Goal: Information Seeking & Learning: Learn about a topic

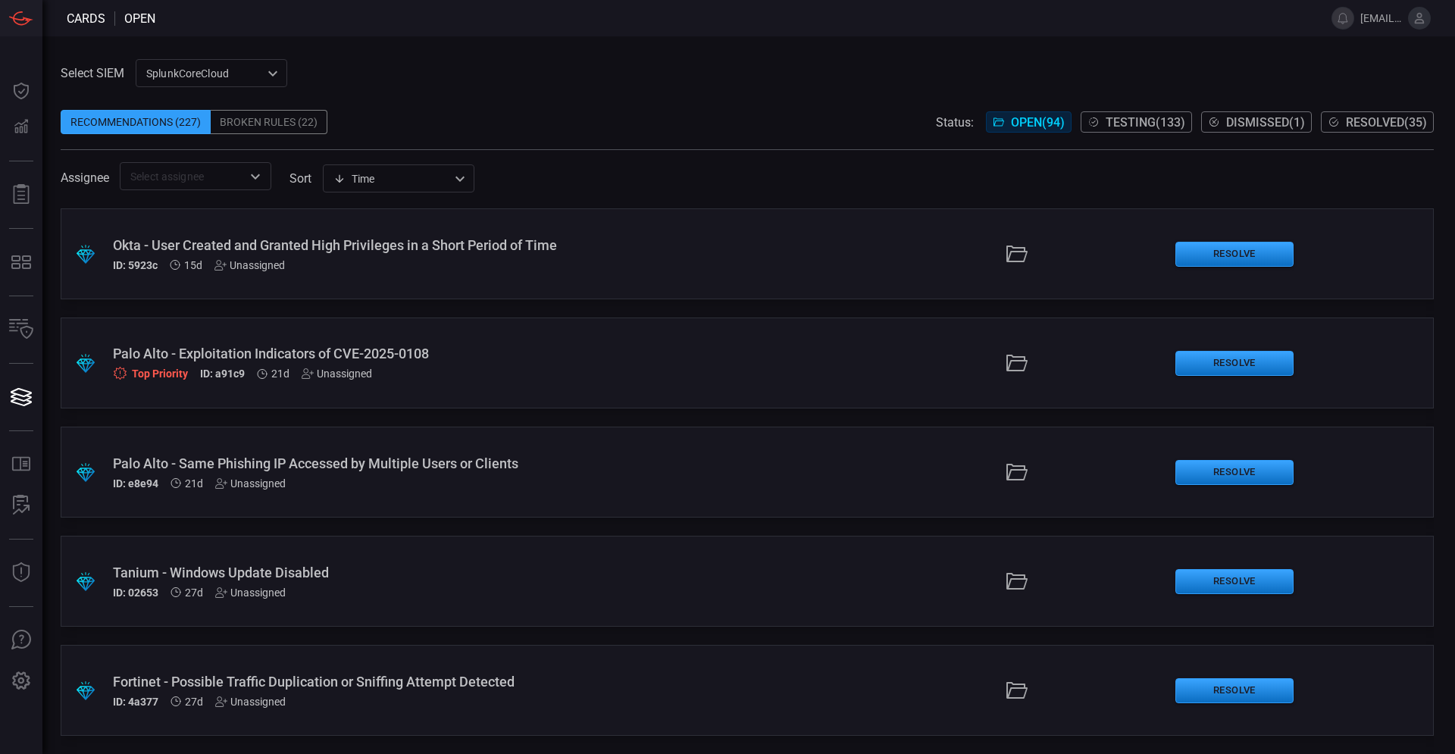
scroll to position [259, 0]
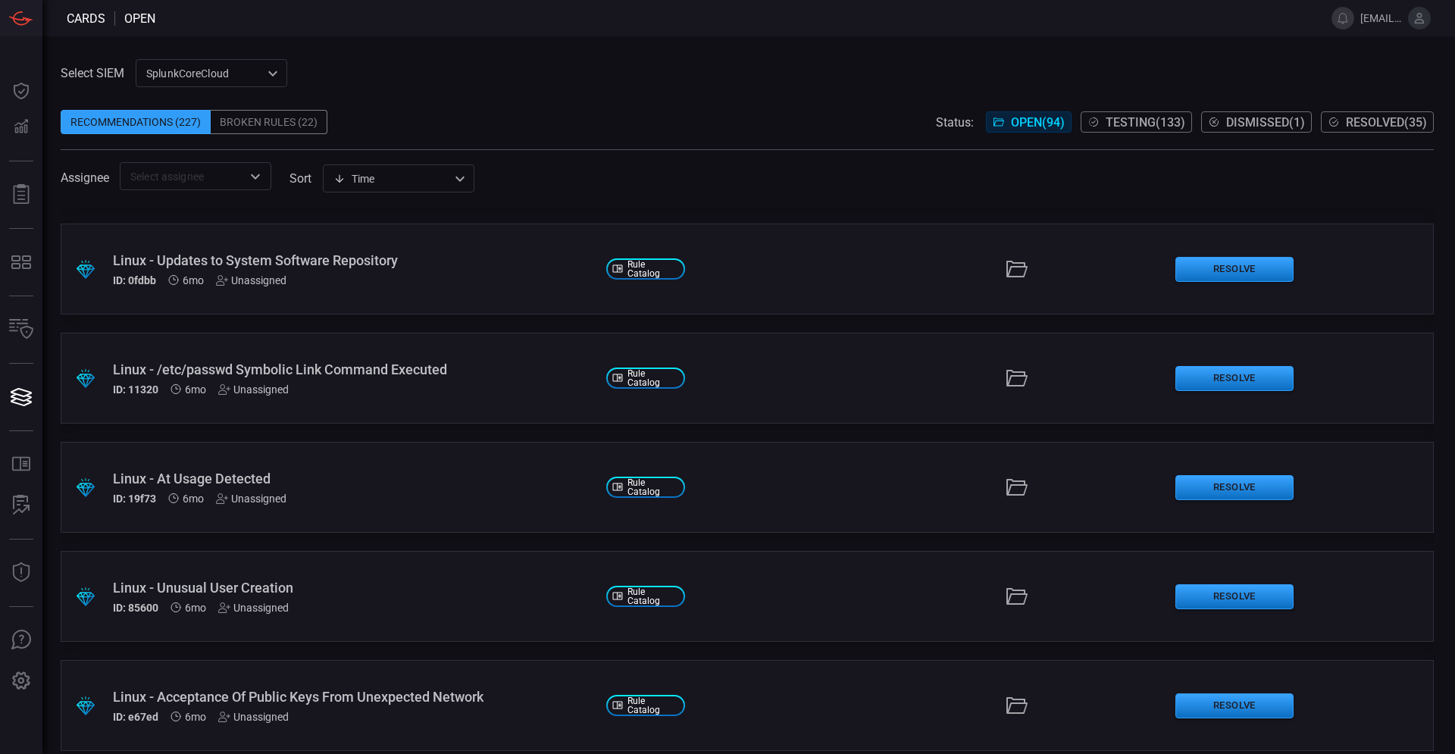
scroll to position [6480, 0]
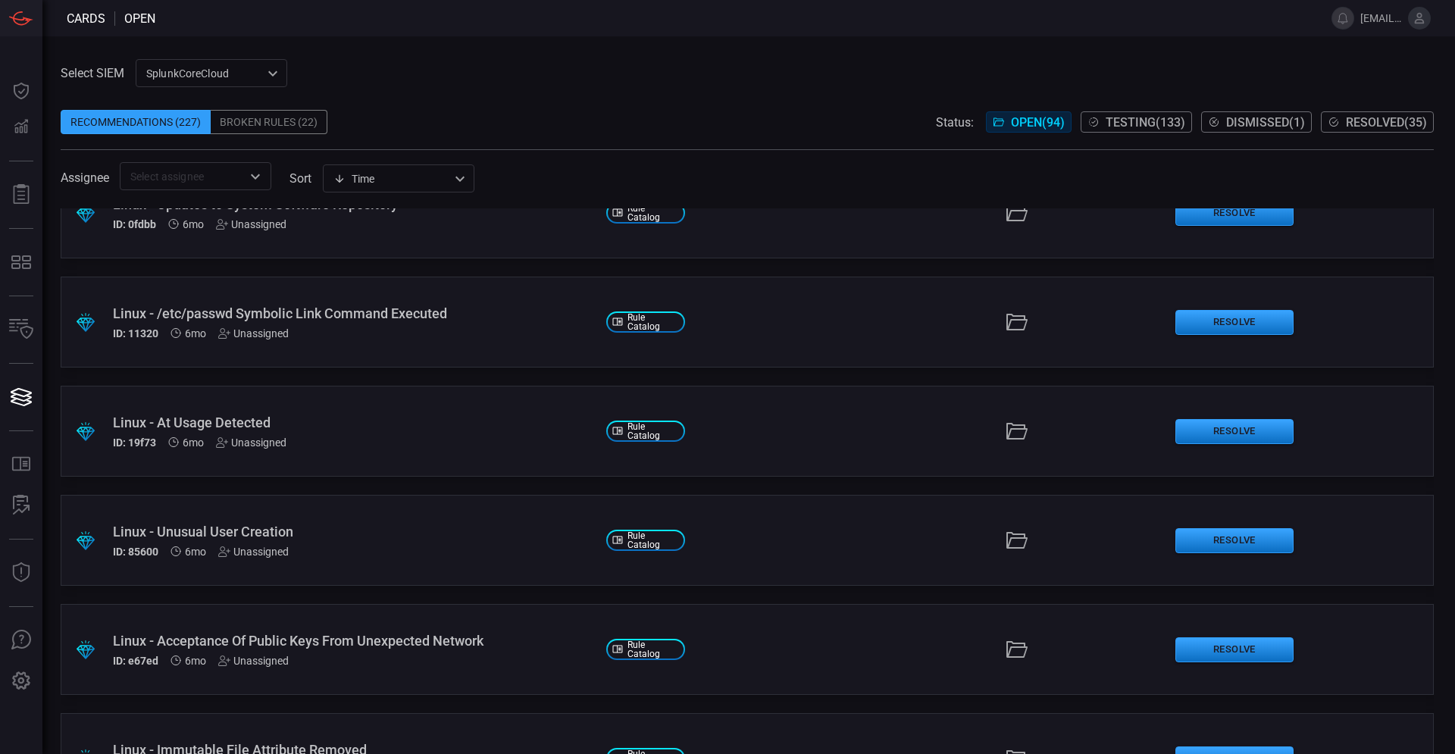
click at [158, 173] on input "text" at bounding box center [182, 176] width 117 height 19
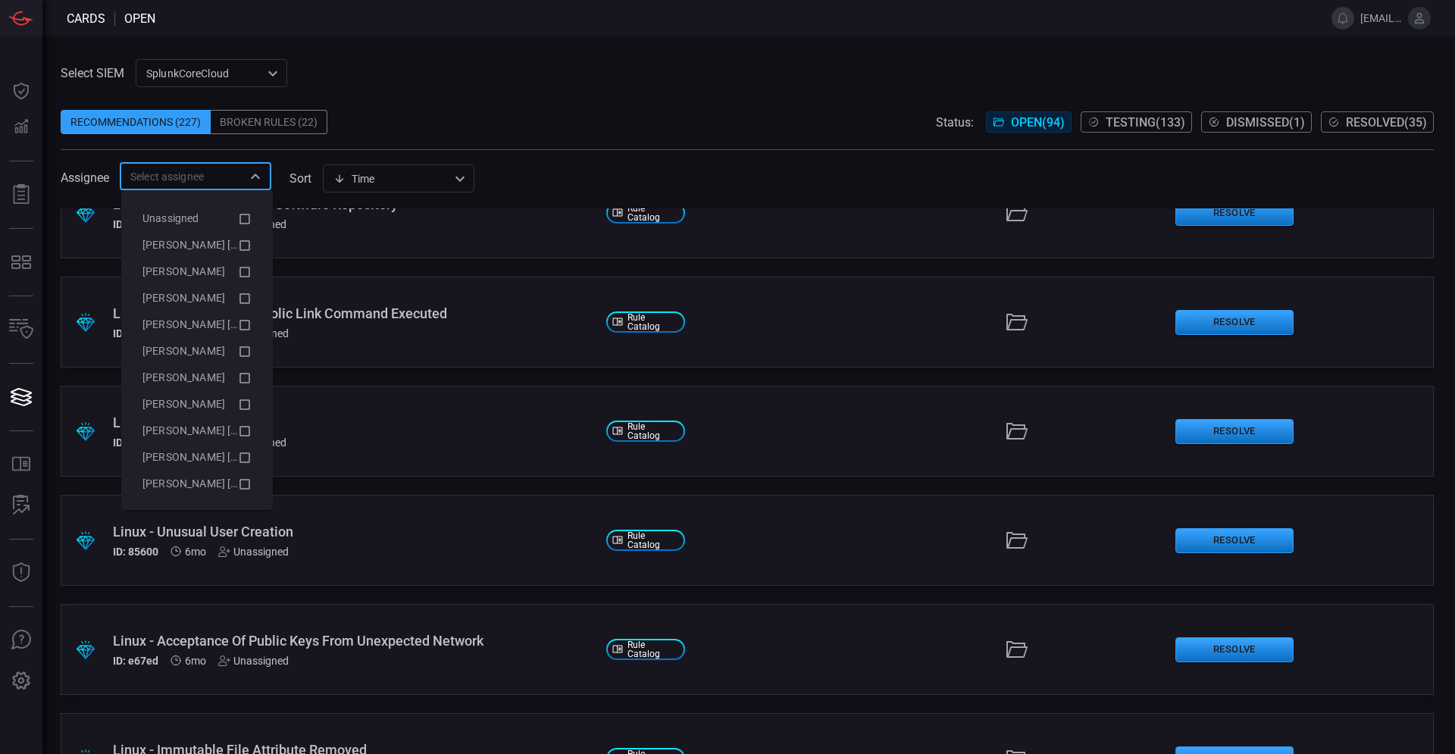
click at [393, 174] on div "Time visibleUpdateTime ​" at bounding box center [399, 178] width 152 height 28
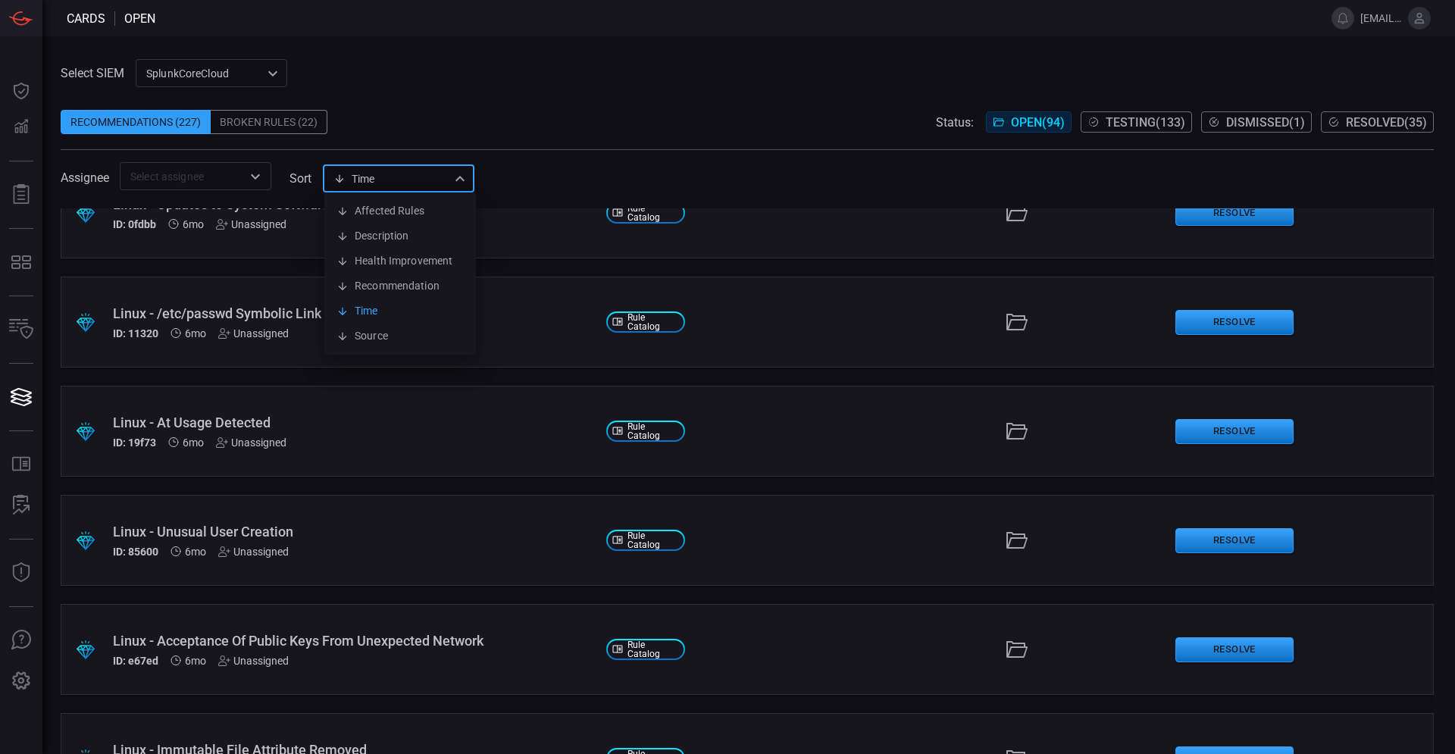
click at [457, 83] on div at bounding box center [727, 377] width 1455 height 754
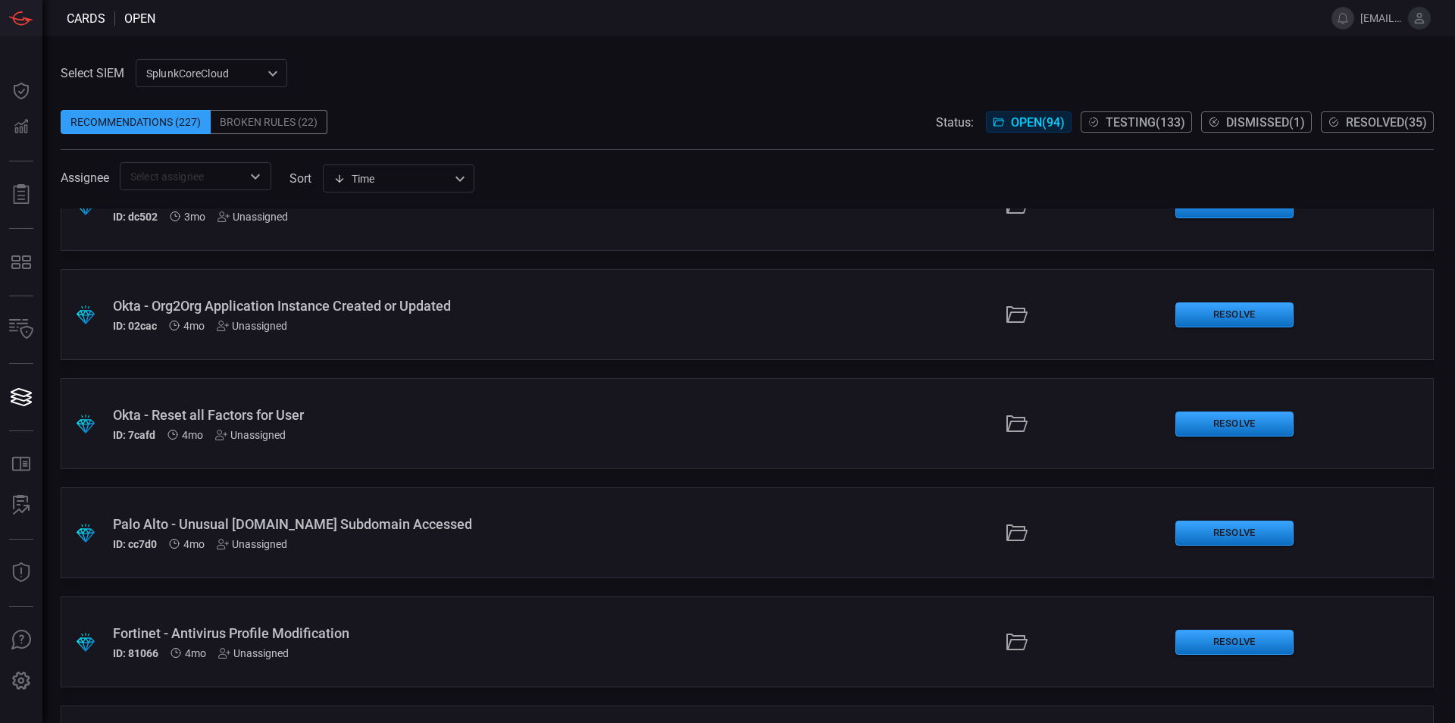
scroll to position [3542, 0]
click at [418, 27] on span at bounding box center [734, 18] width 1158 height 36
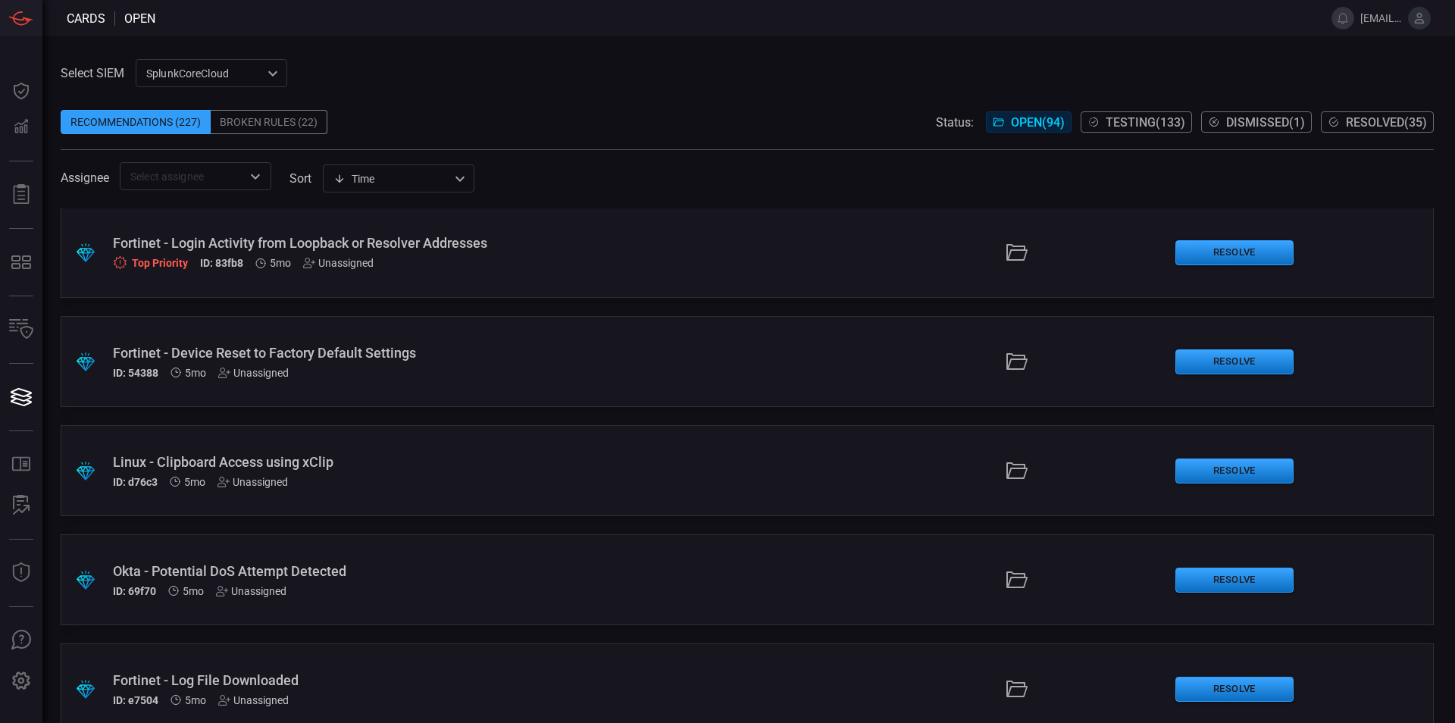
scroll to position [5011, 0]
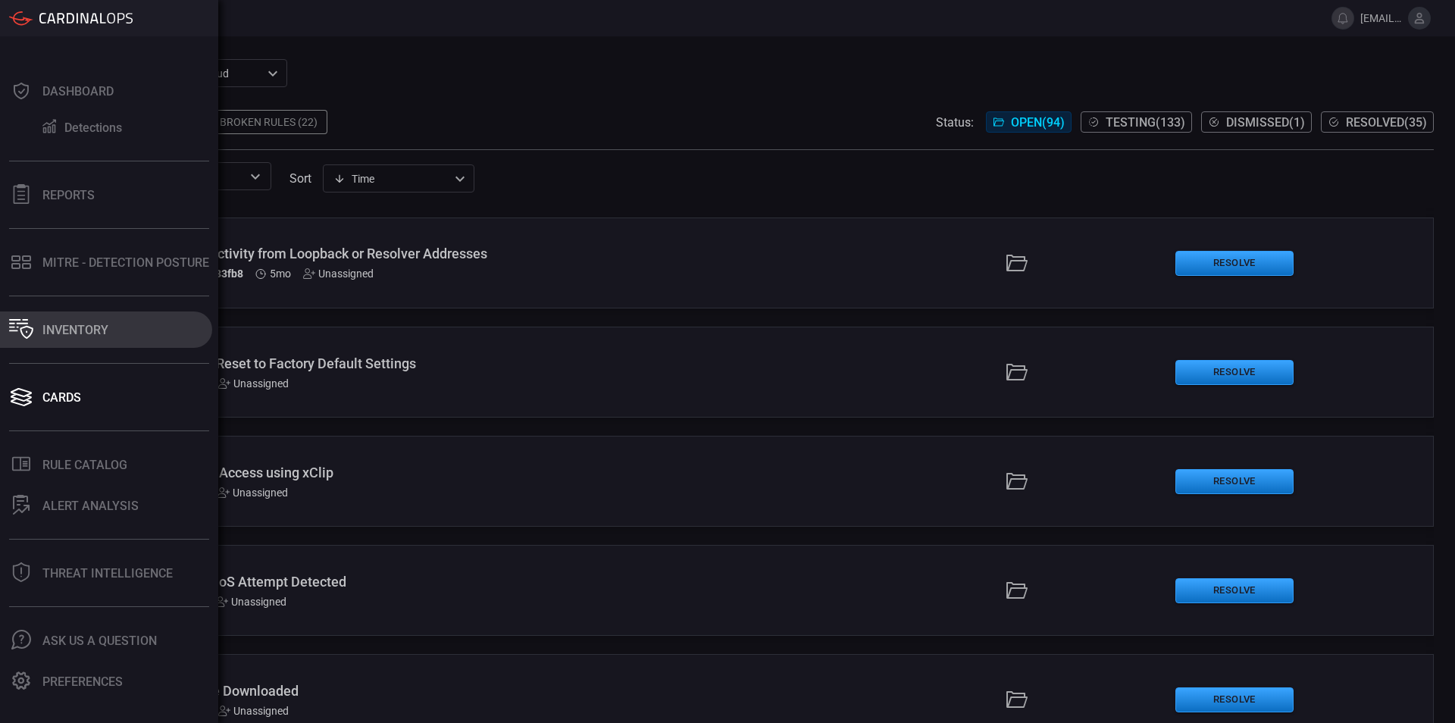
click at [81, 327] on div "Inventory" at bounding box center [75, 330] width 66 height 14
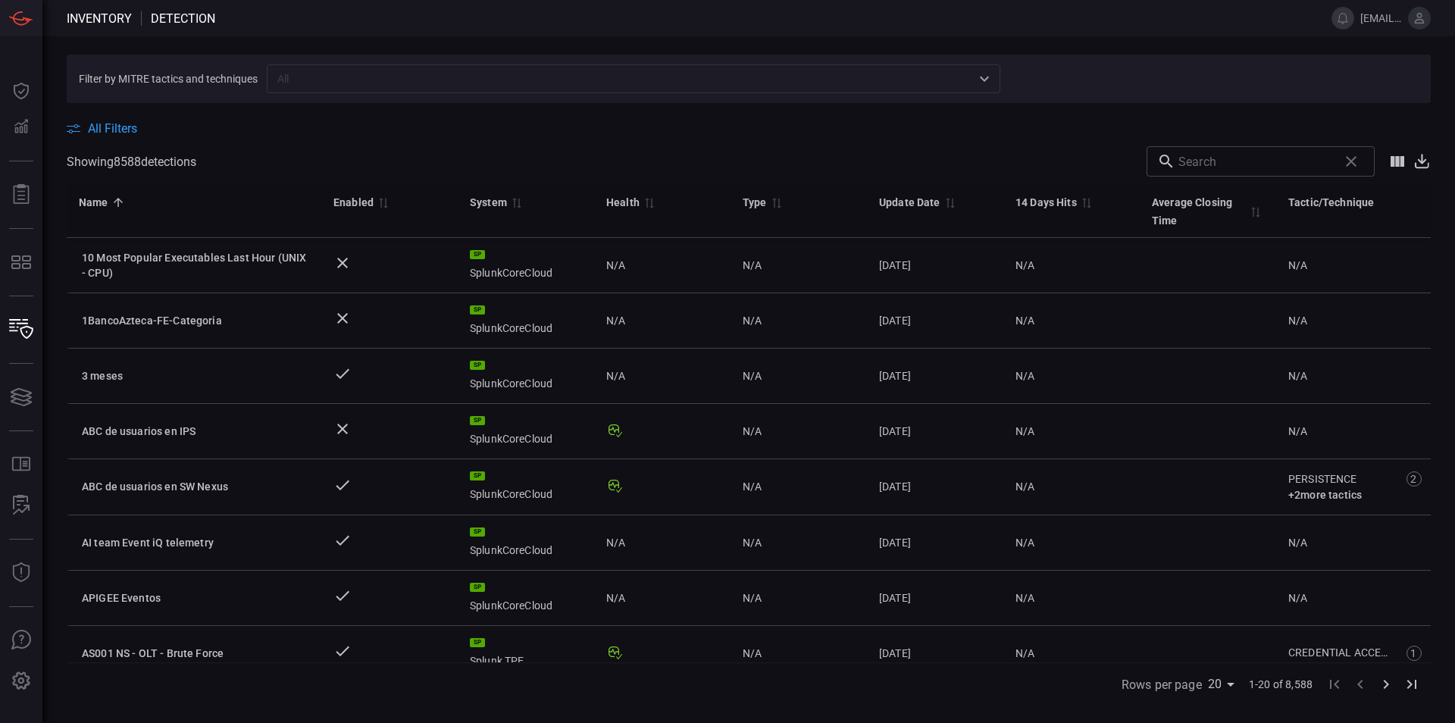
click at [348, 79] on input "text" at bounding box center [621, 78] width 700 height 19
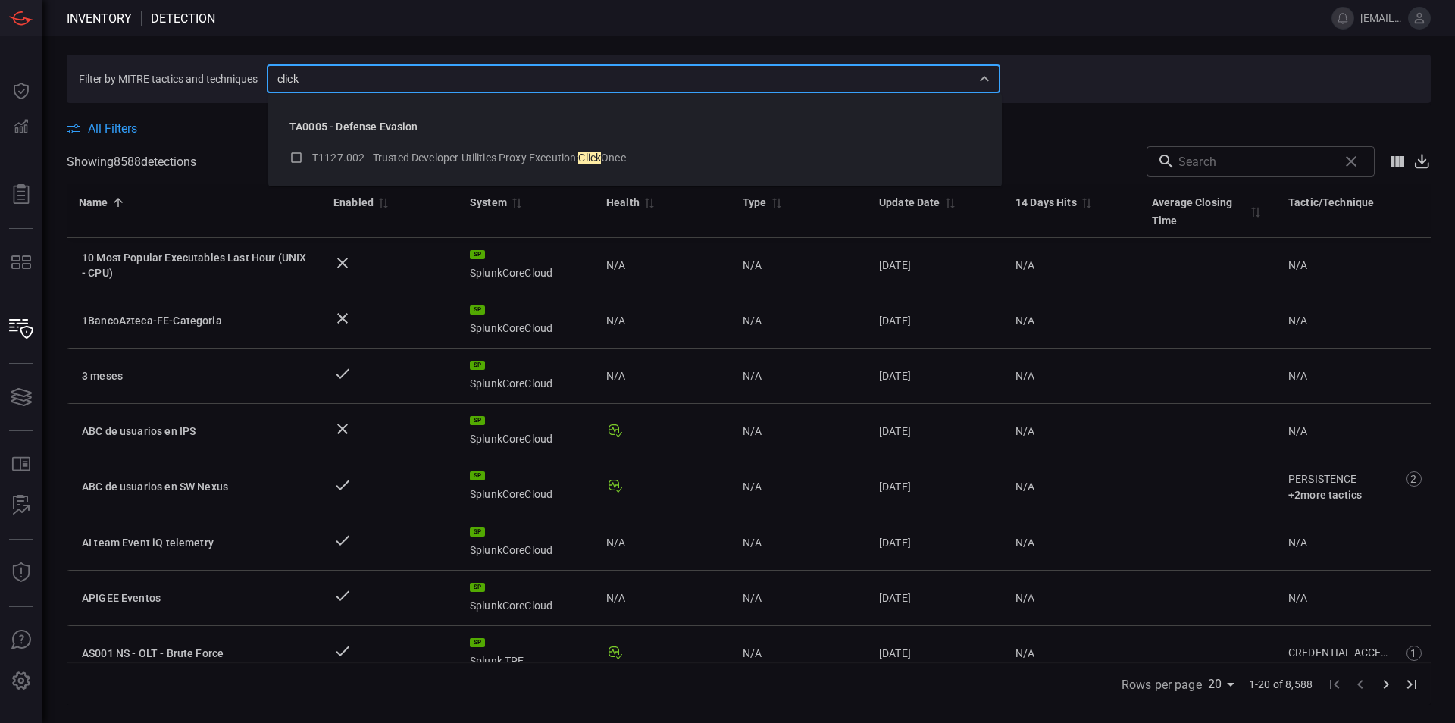
type input "click"
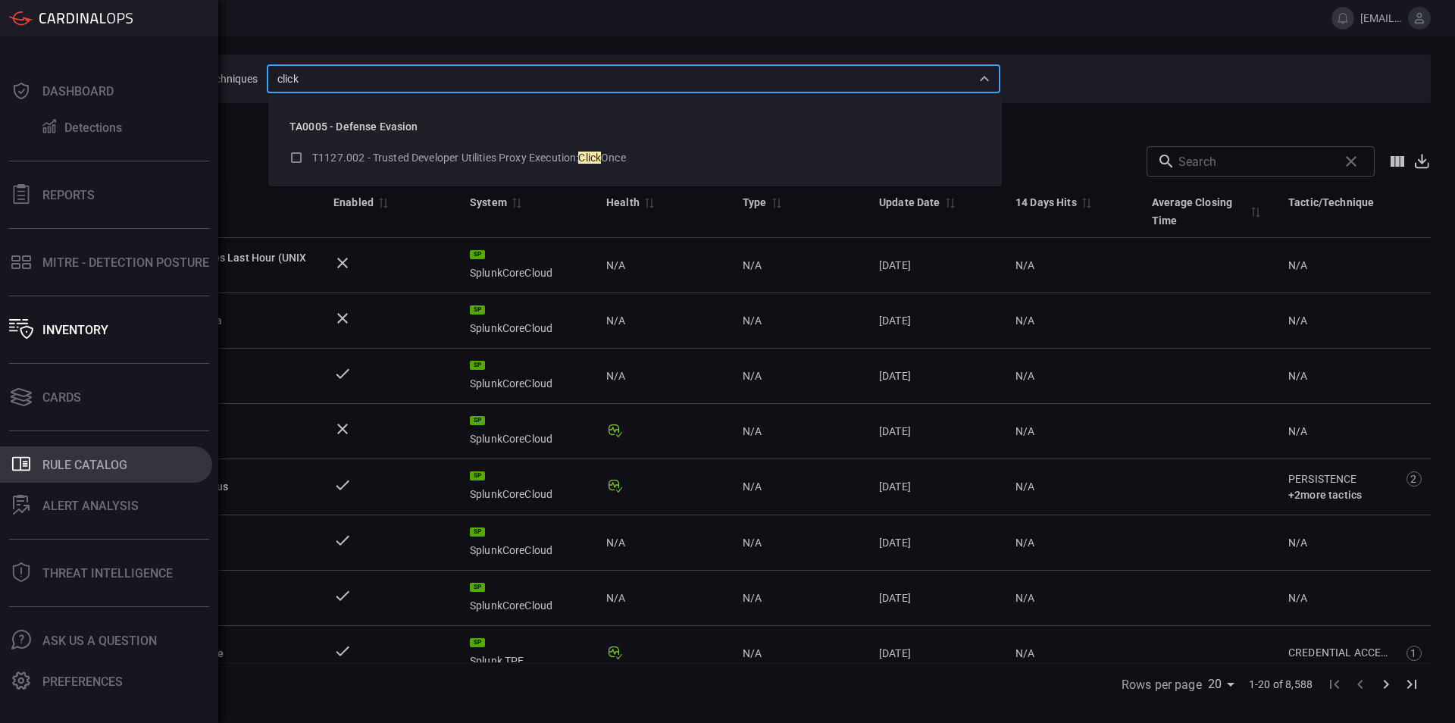
click at [99, 474] on button ".st0_rule_catalog_icon{fill: currentColor;} Rule Catalog" at bounding box center [106, 464] width 212 height 36
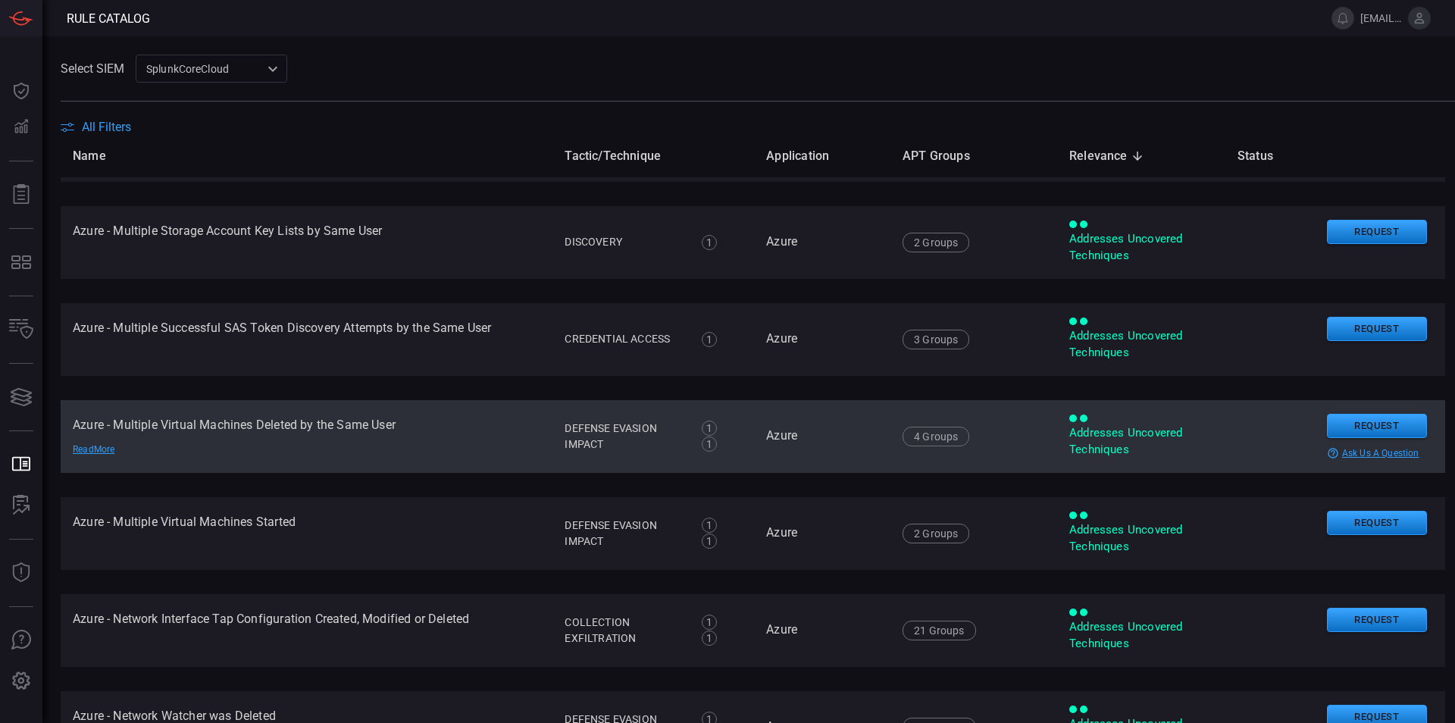
scroll to position [4330, 0]
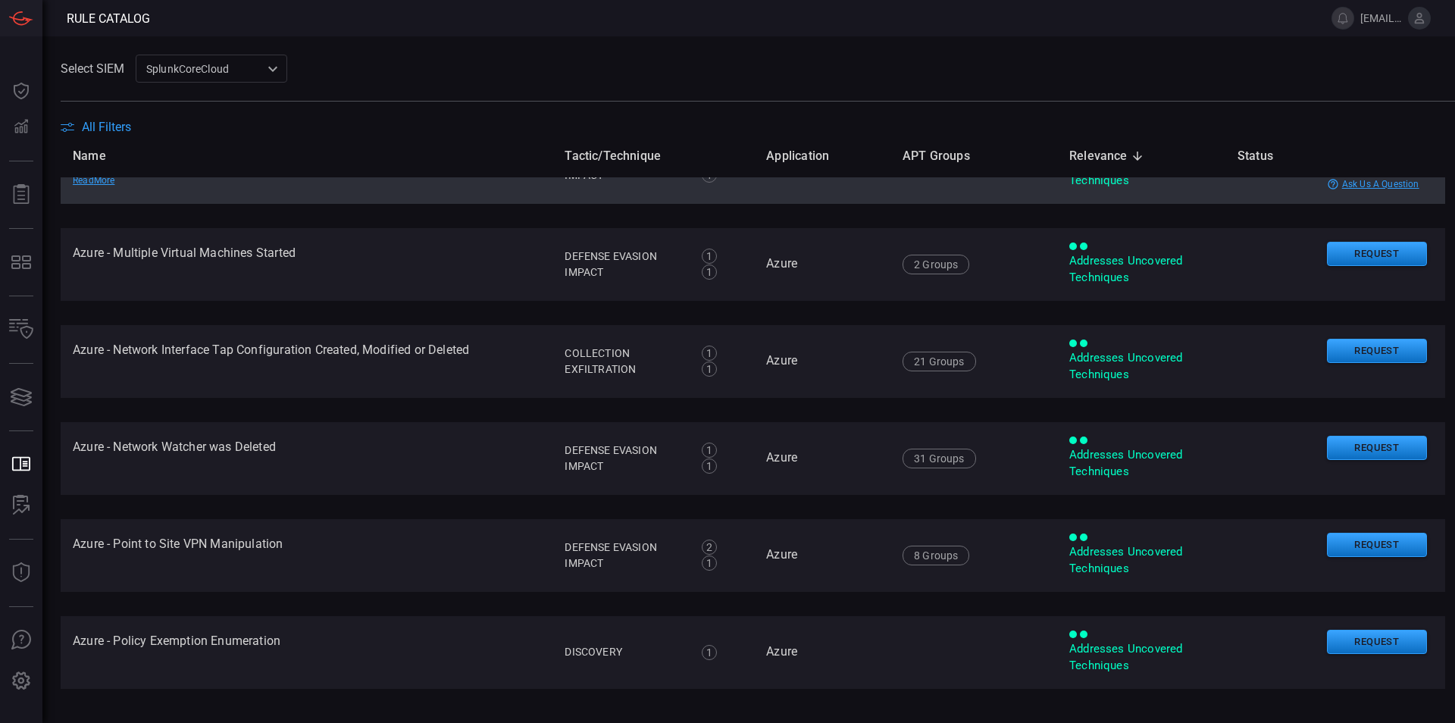
type button "/rule-catalog"
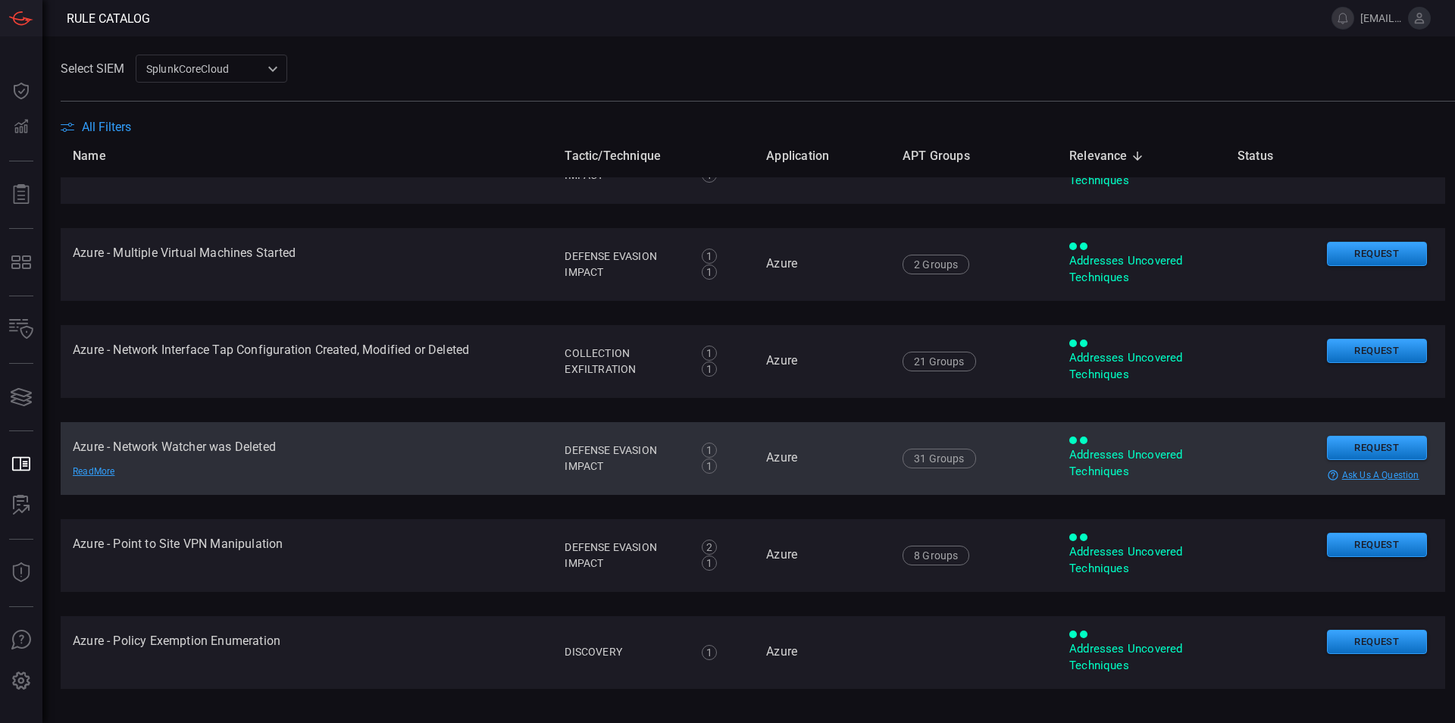
scroll to position [30, 0]
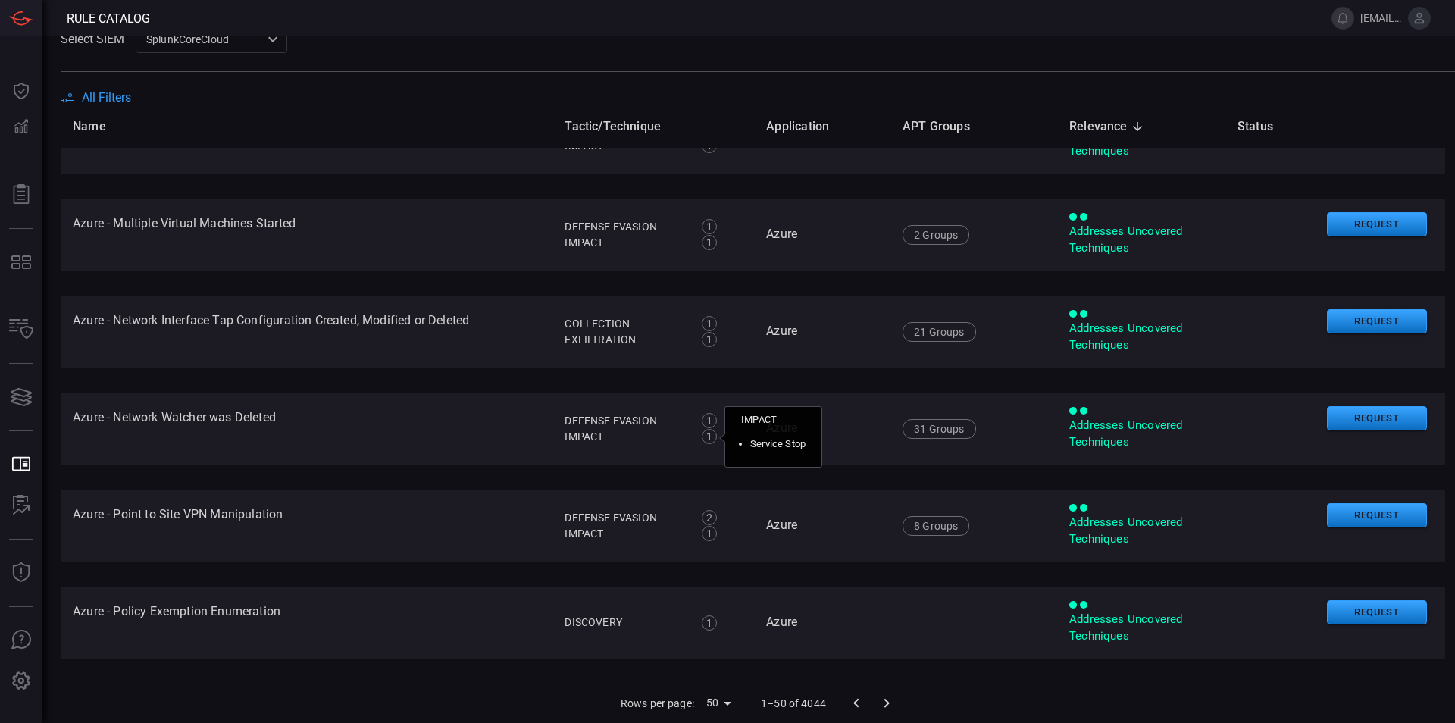
click at [722, 697] on body "Rule Catalog [EMAIL_ADDRESS][DOMAIN_NAME] Dashboard Dashboard Detections Detect…" at bounding box center [727, 361] width 1455 height 723
click at [726, 690] on li "100" at bounding box center [718, 691] width 45 height 27
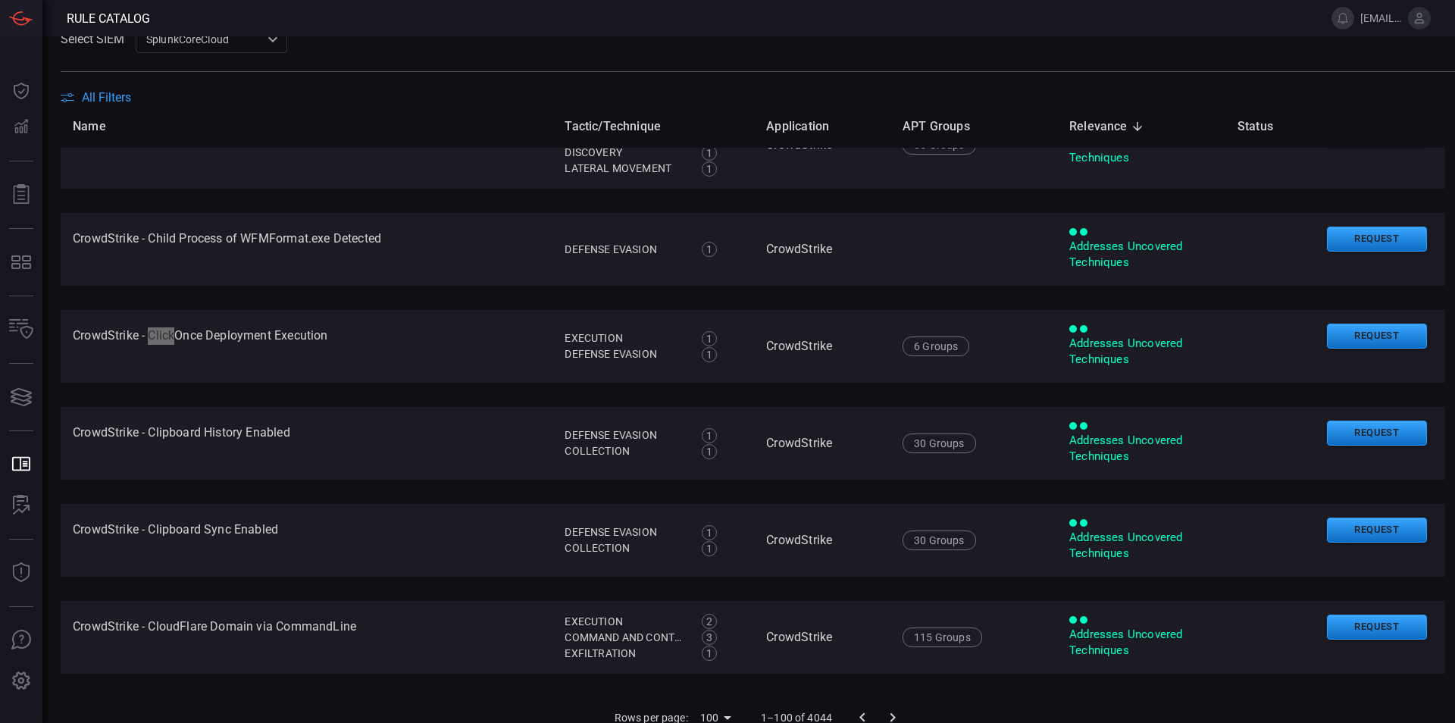
click at [896, 709] on icon "Go to next page" at bounding box center [893, 718] width 18 height 18
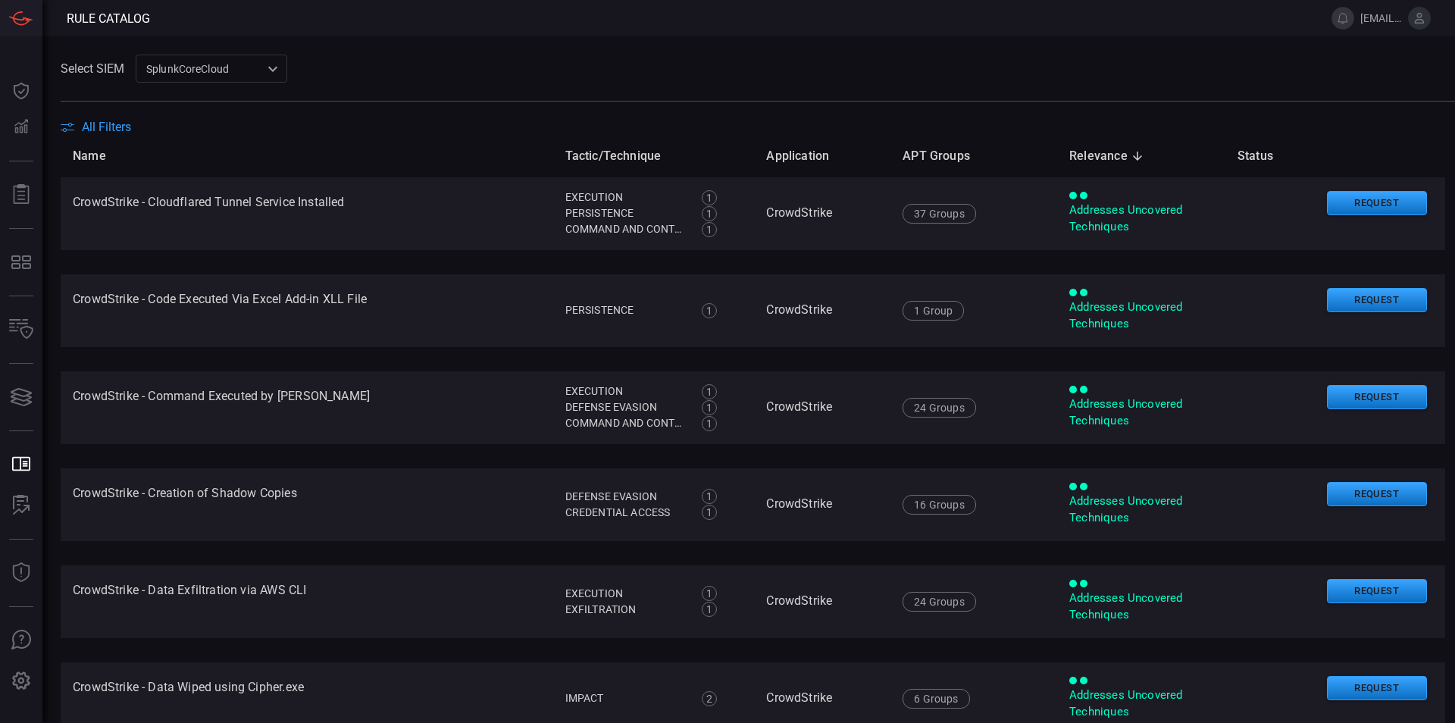
scroll to position [6558, 0]
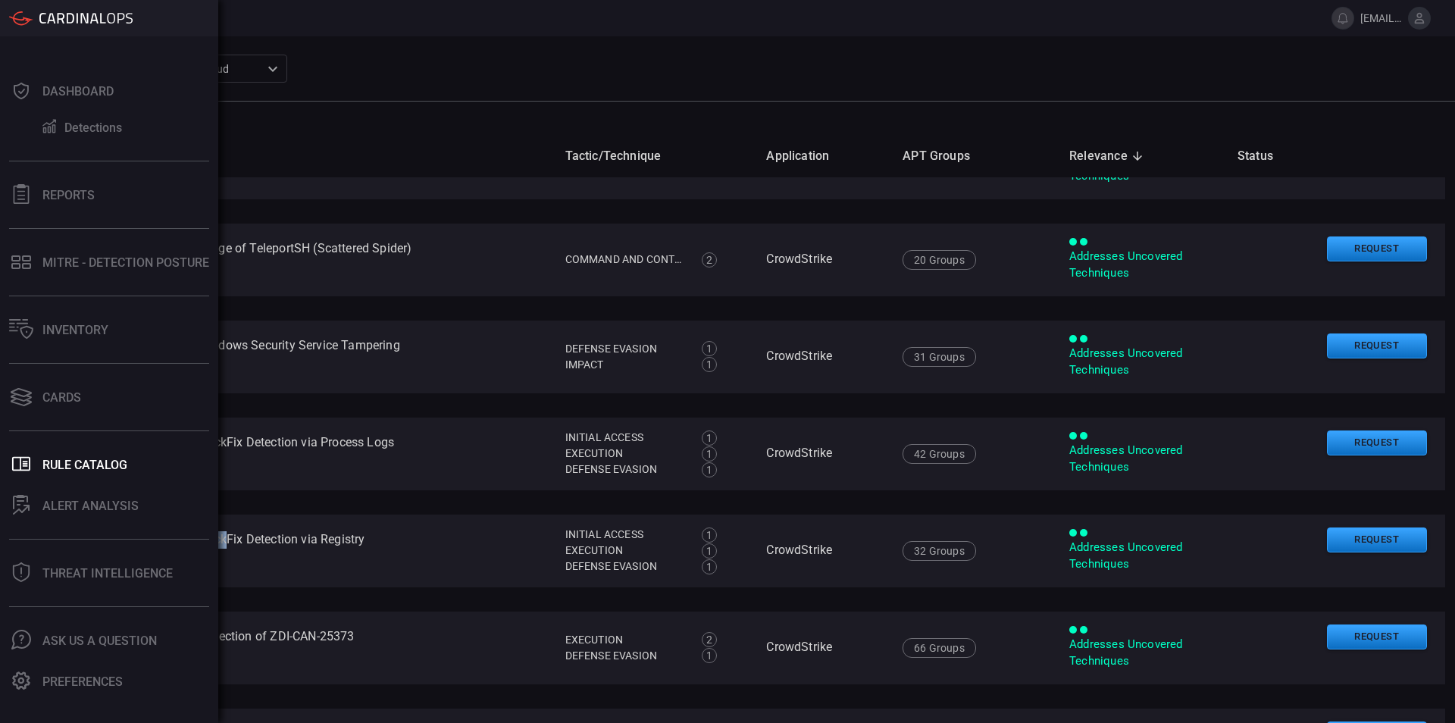
drag, startPoint x: 199, startPoint y: 440, endPoint x: 406, endPoint y: 56, distance: 436.8
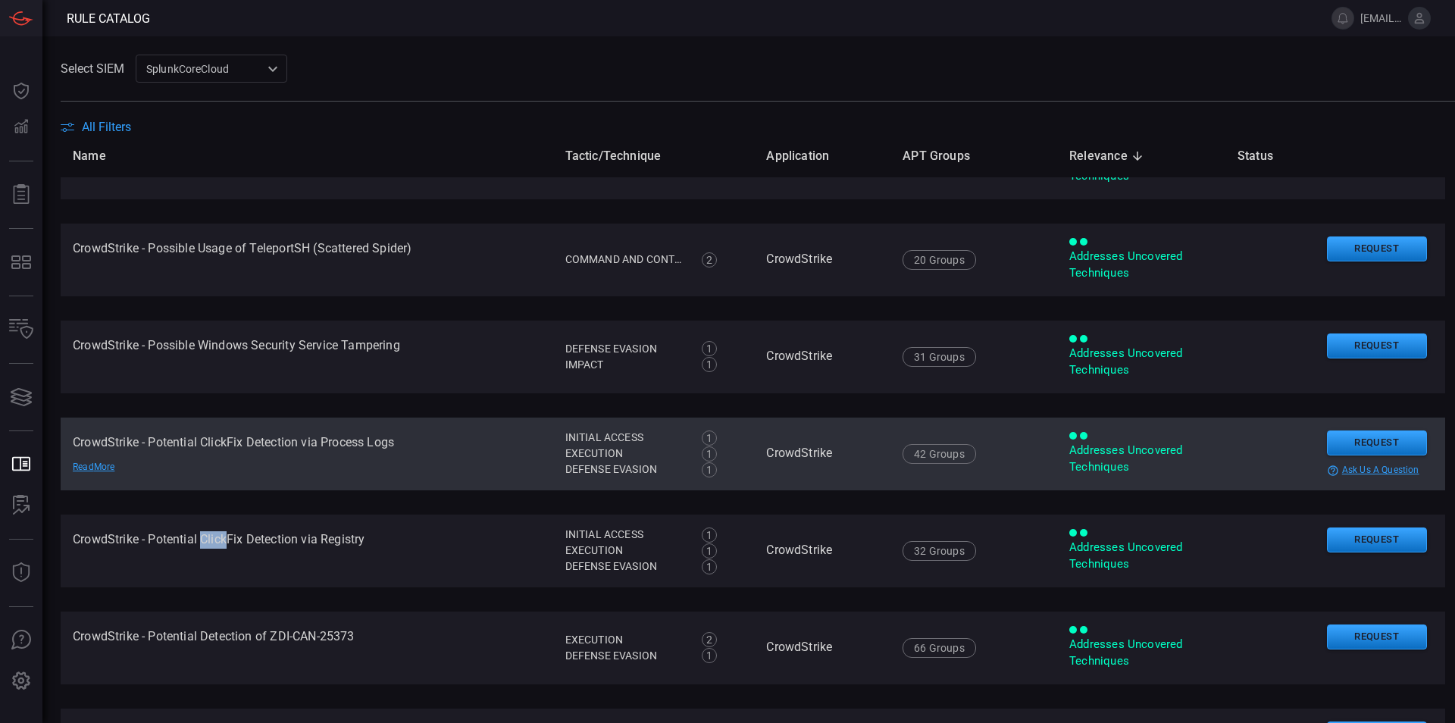
click at [213, 445] on td "CrowdStrike - Potential ClickFix Detection via Process Logs Read More" at bounding box center [307, 454] width 493 height 73
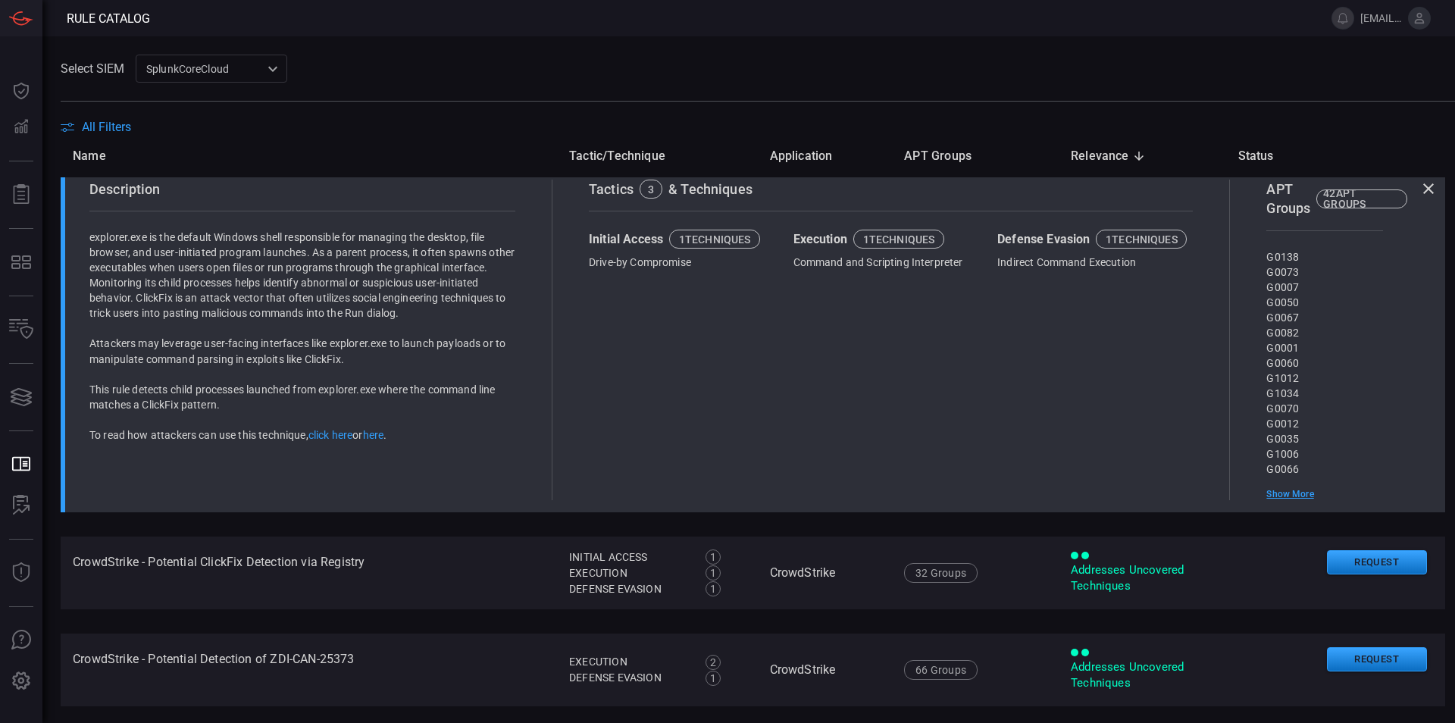
scroll to position [6817, 0]
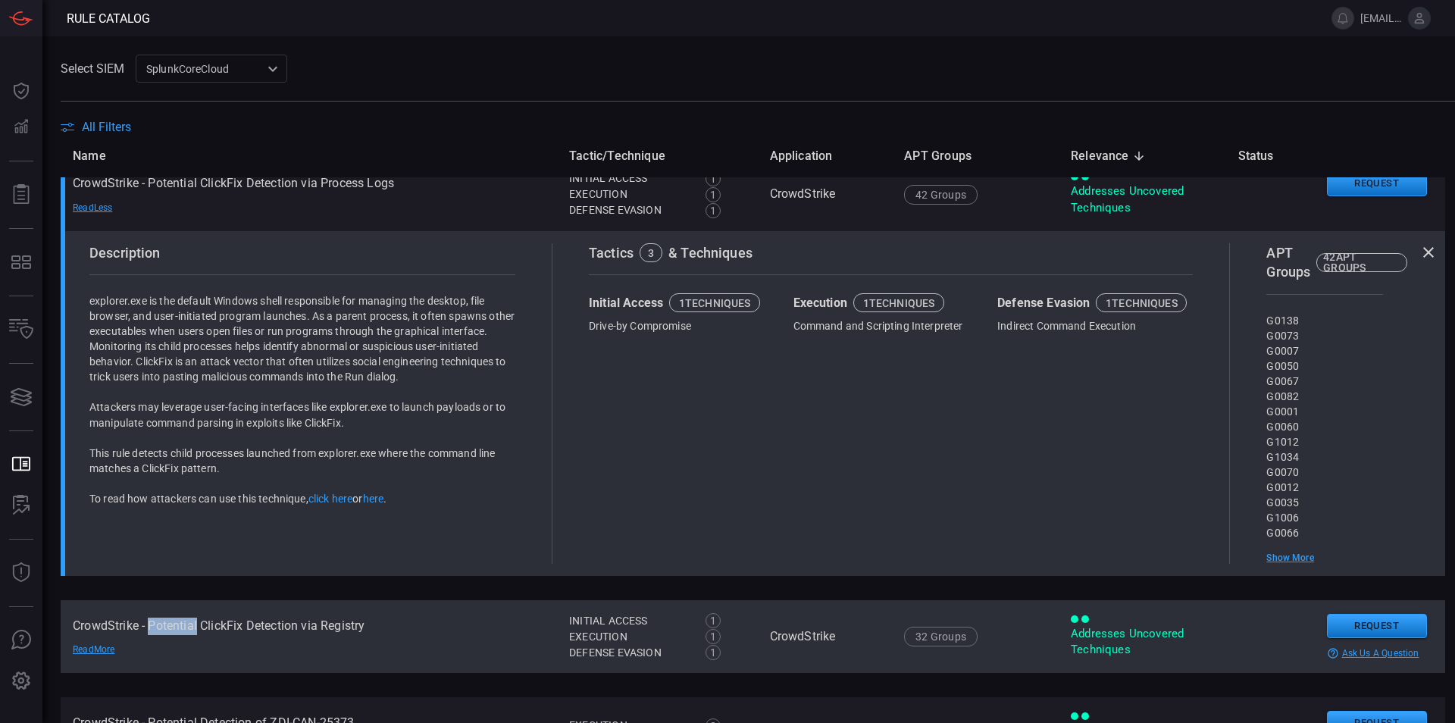
click at [152, 623] on td "CrowdStrike - Potential ClickFix Detection via Registry Read More" at bounding box center [309, 636] width 496 height 73
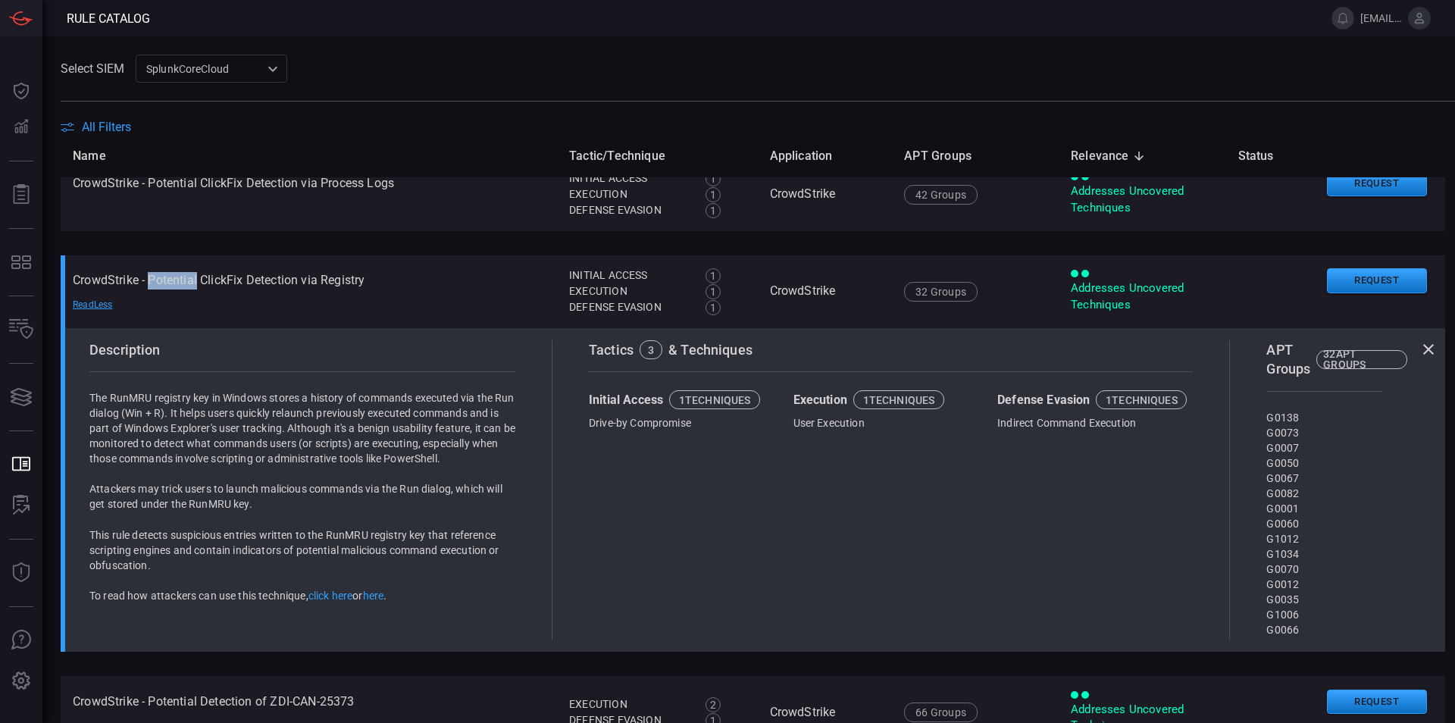
click at [287, 622] on div "Description The RunMRU registry key in Windows stores a history of commands exe…" at bounding box center [314, 489] width 474 height 299
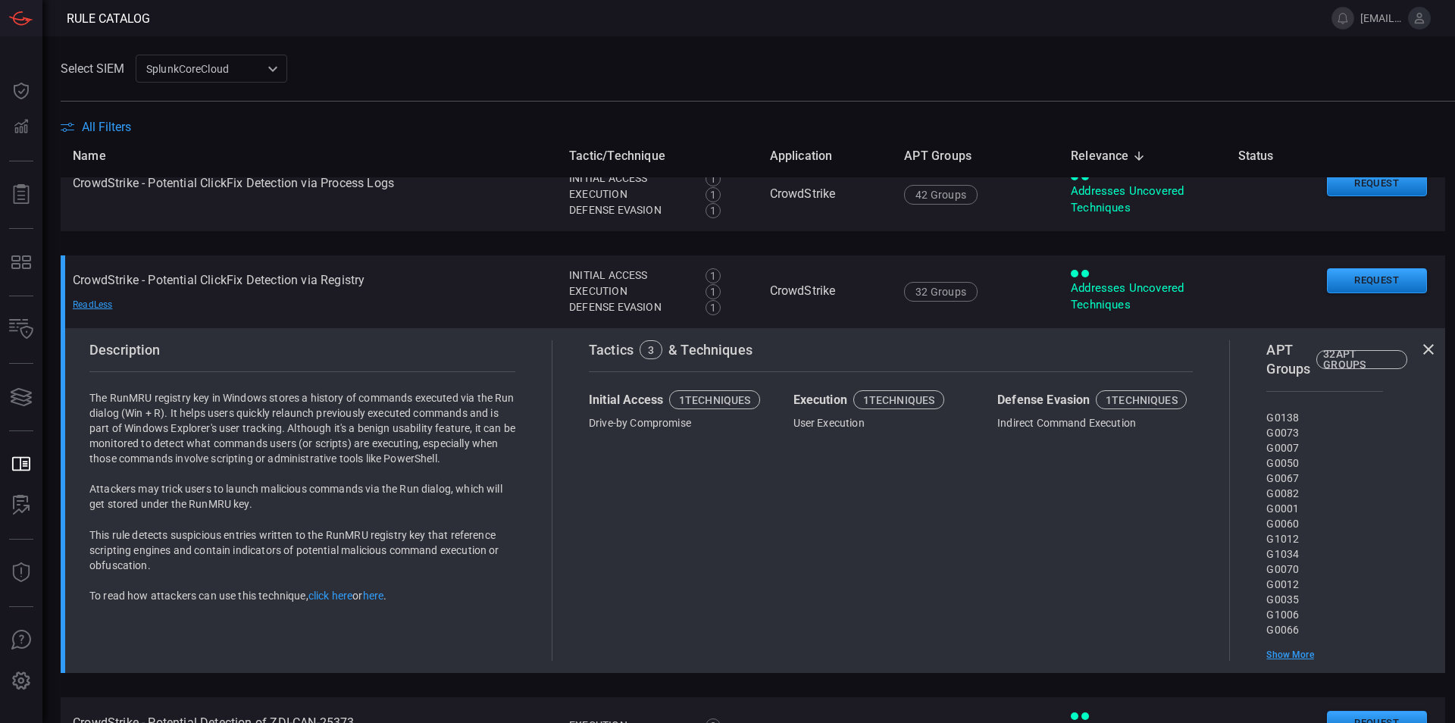
click at [1017, 496] on div "Tactics 3 & Techniques Initial Access 1 techniques Drive-by Compromise Executio…" at bounding box center [891, 500] width 678 height 321
click at [1344, 362] on div "32 APT GROUPS" at bounding box center [1361, 359] width 77 height 21
click at [1294, 658] on div "Show More" at bounding box center [1324, 655] width 116 height 12
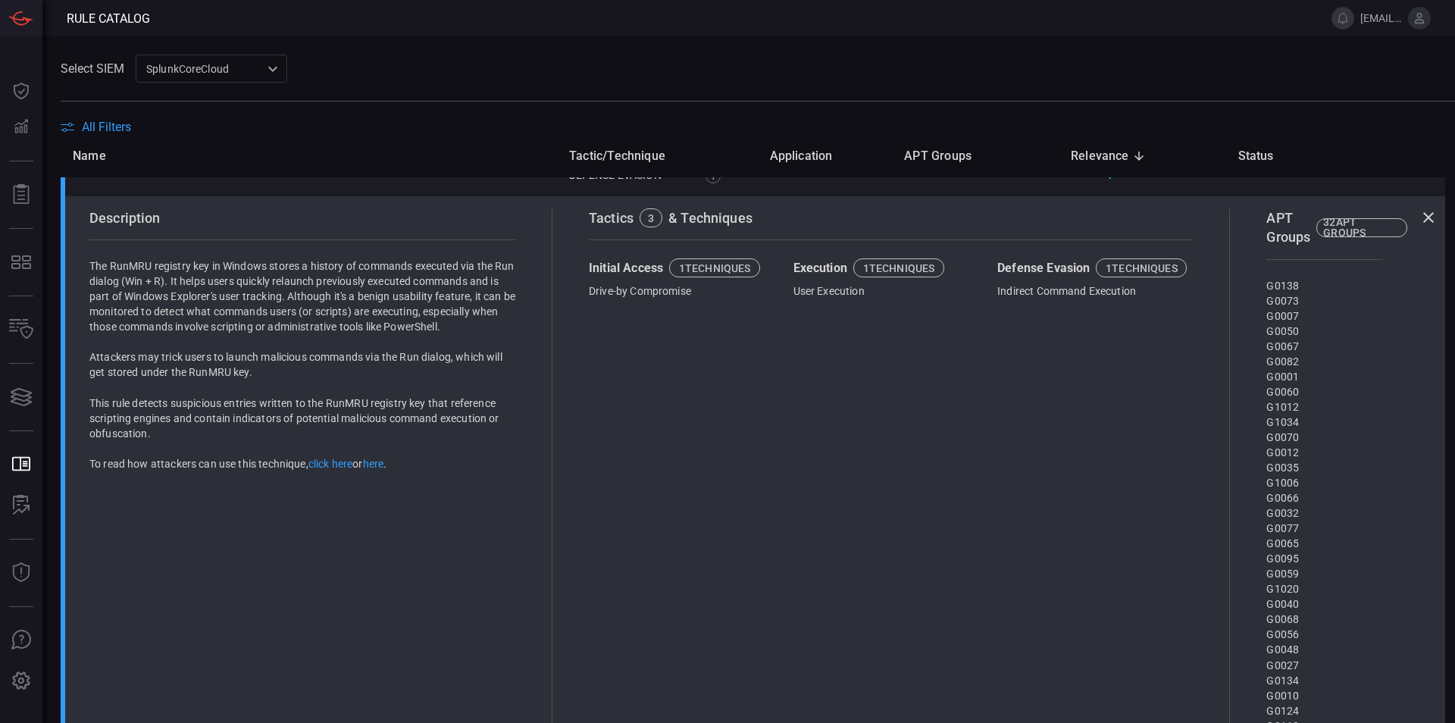
scroll to position [6904, 0]
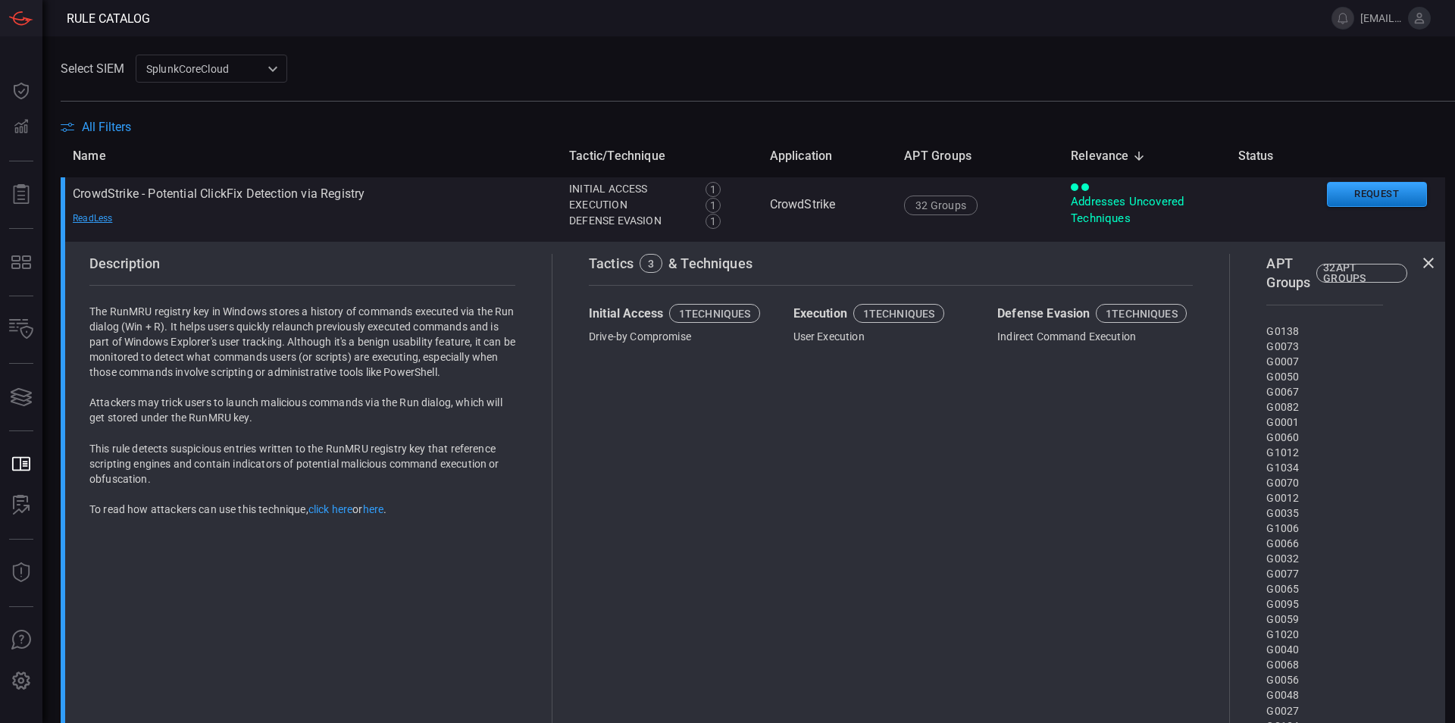
click at [1160, 315] on div "1 techniques" at bounding box center [1142, 313] width 72 height 11
click at [909, 329] on div "Execution 1 techniques User Execution" at bounding box center [887, 324] width 189 height 40
click at [796, 315] on div "Execution 1 techniques" at bounding box center [887, 313] width 189 height 19
click at [1341, 256] on div "APT Groups 32 APT GROUPS" at bounding box center [1324, 273] width 116 height 39
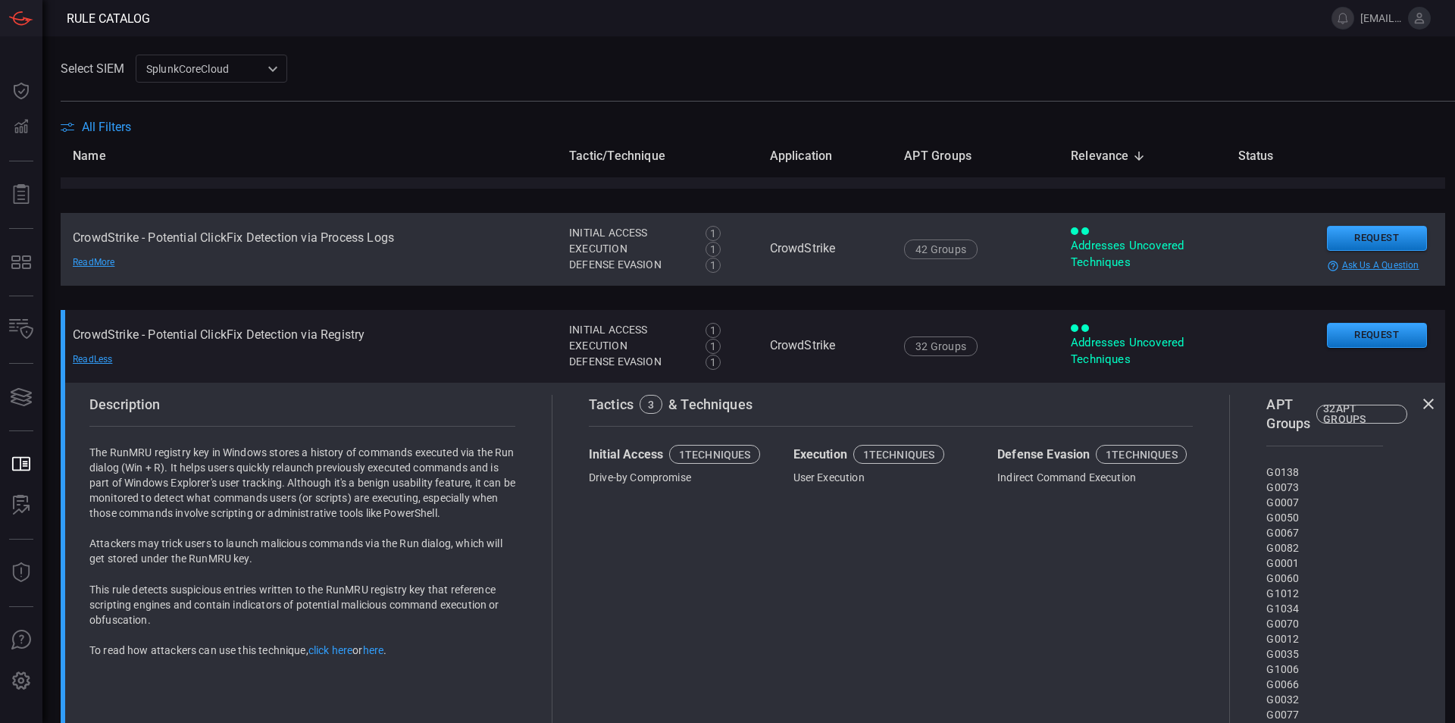
scroll to position [6731, 0]
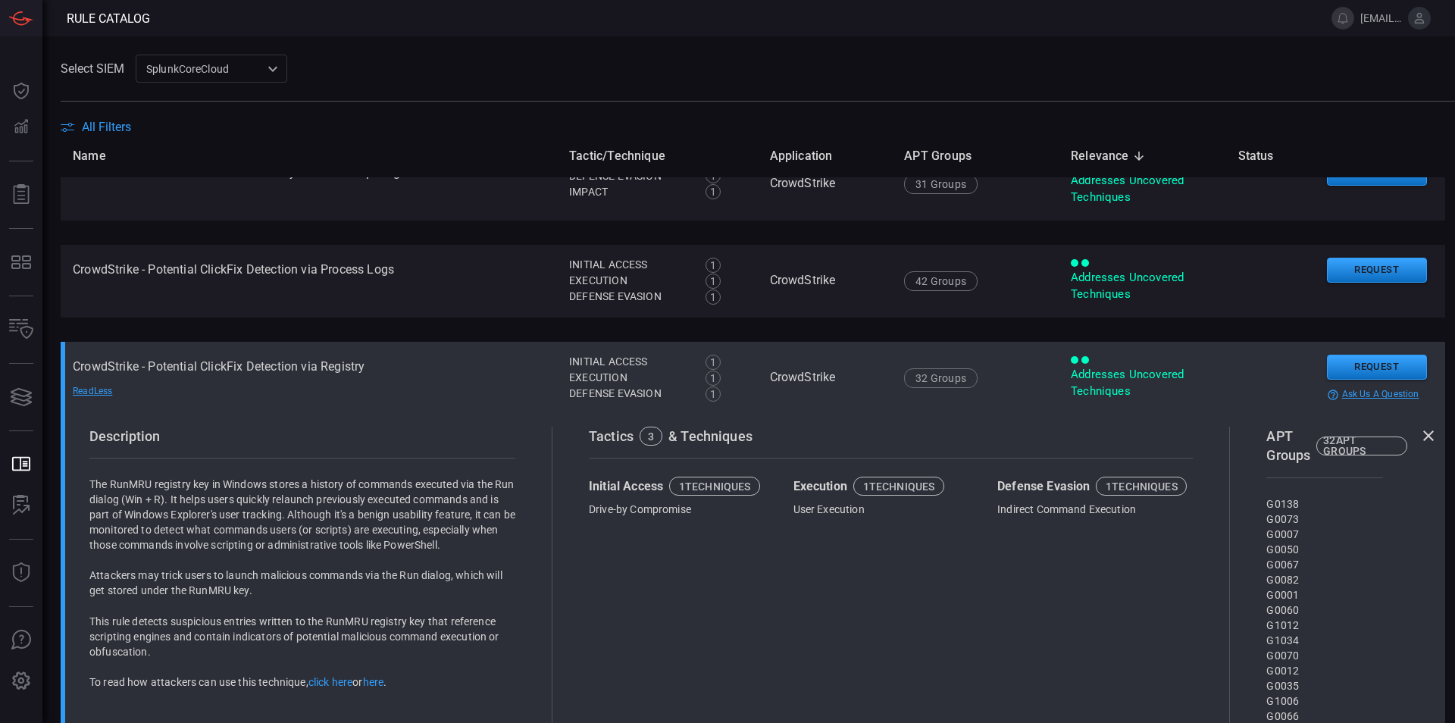
click at [1089, 379] on div "Addresses Uncovered Techniques" at bounding box center [1142, 383] width 142 height 33
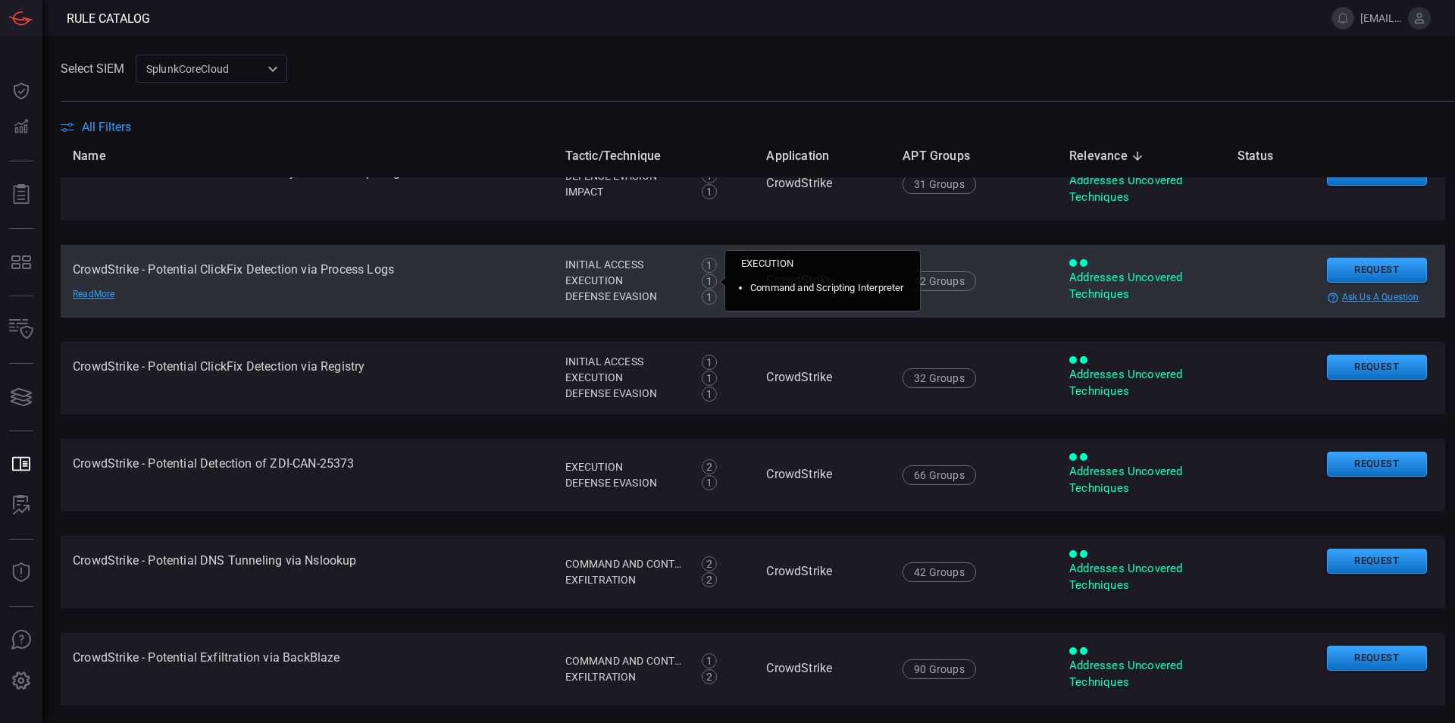
click at [706, 286] on div "1" at bounding box center [709, 281] width 15 height 15
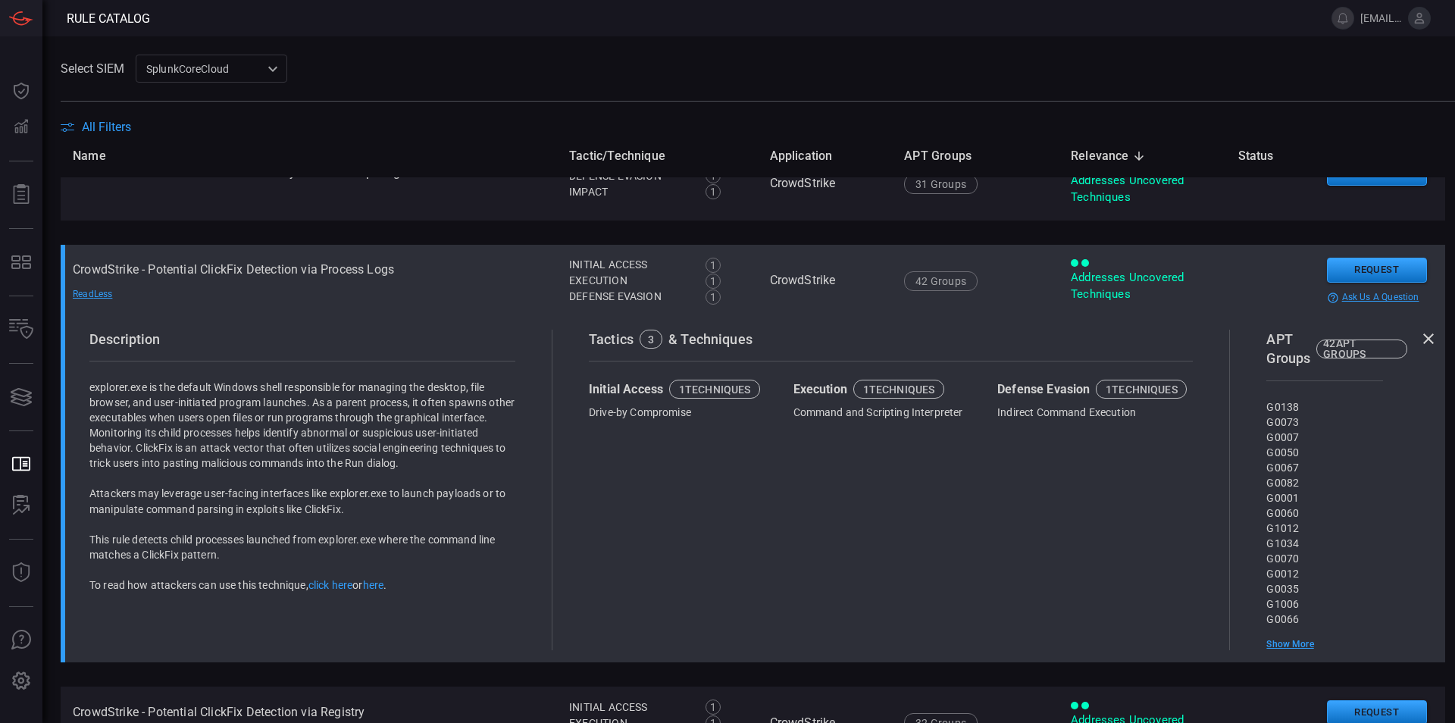
click at [728, 466] on div "Tactics 3 & Techniques Initial Access 1 techniques Drive-by Compromise Executio…" at bounding box center [891, 490] width 678 height 321
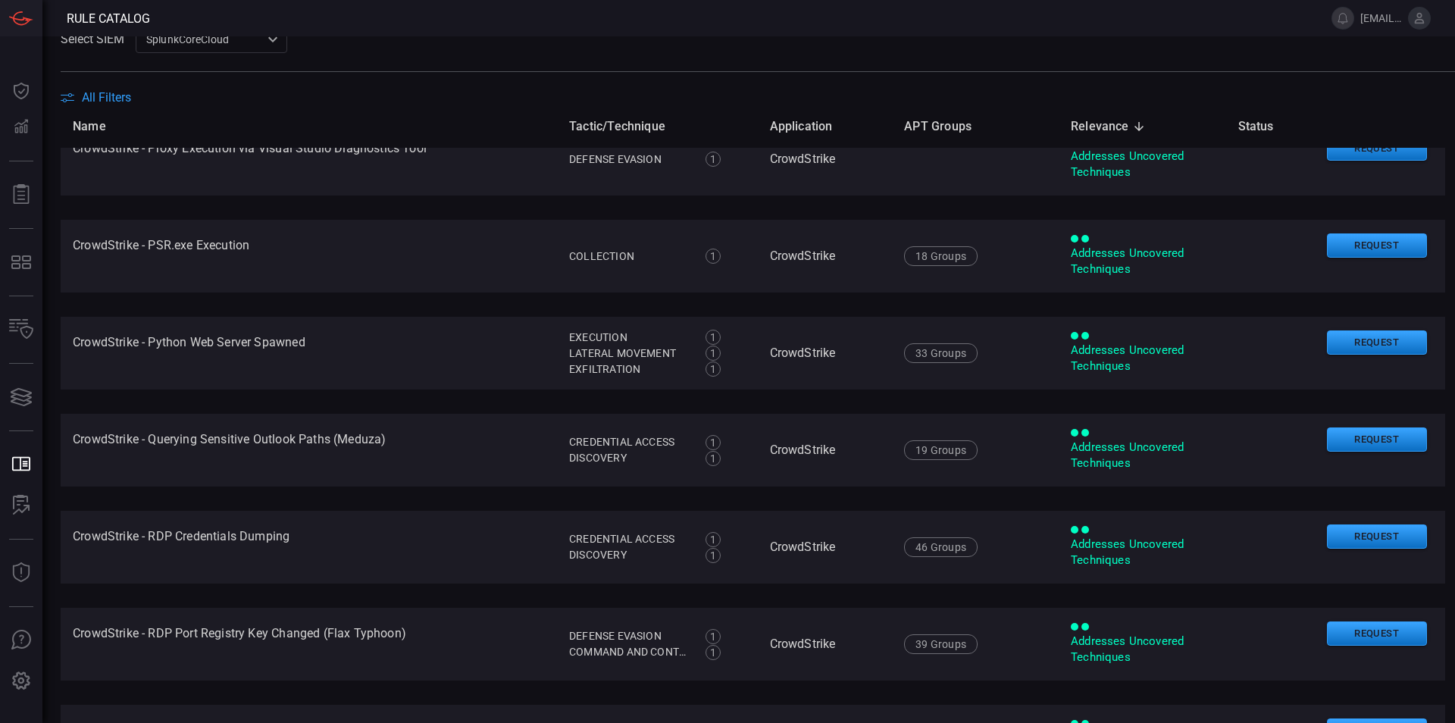
scroll to position [9518, 0]
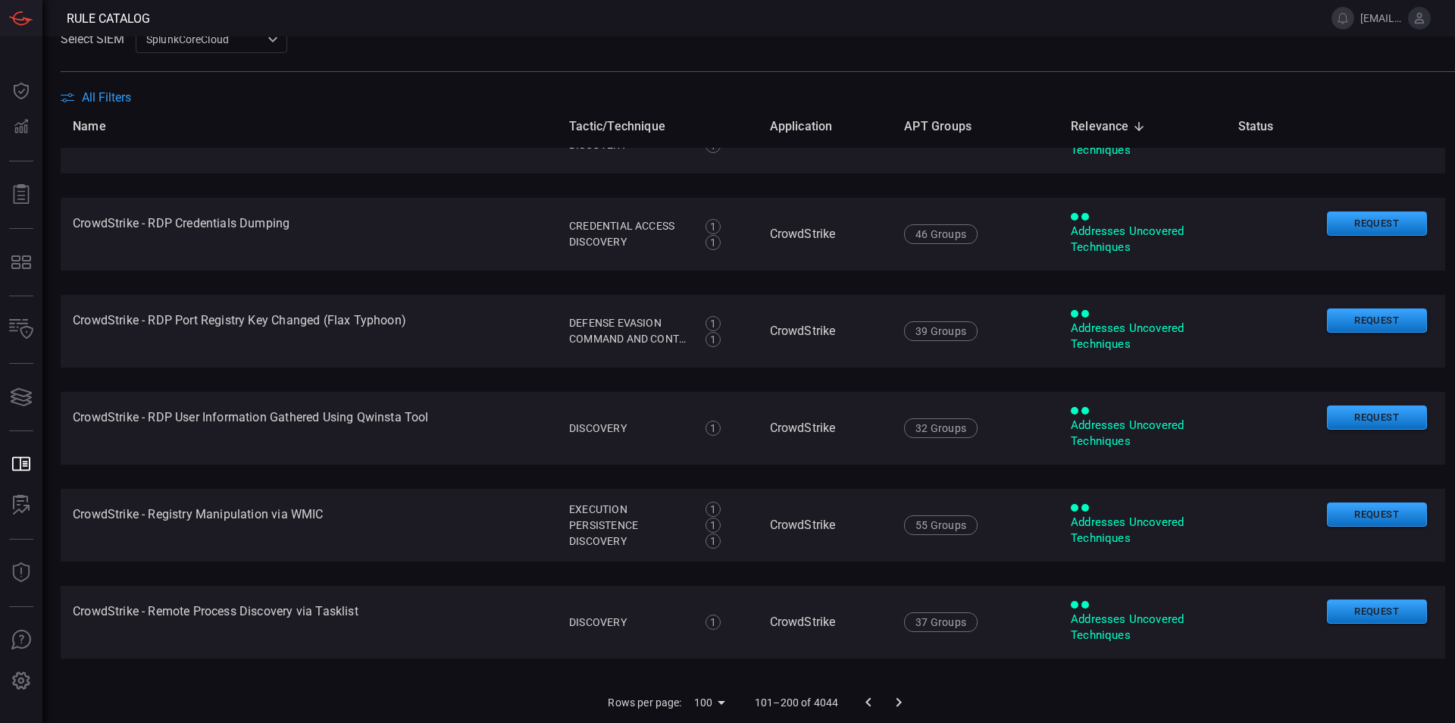
click at [898, 710] on icon "Go to next page" at bounding box center [899, 702] width 18 height 18
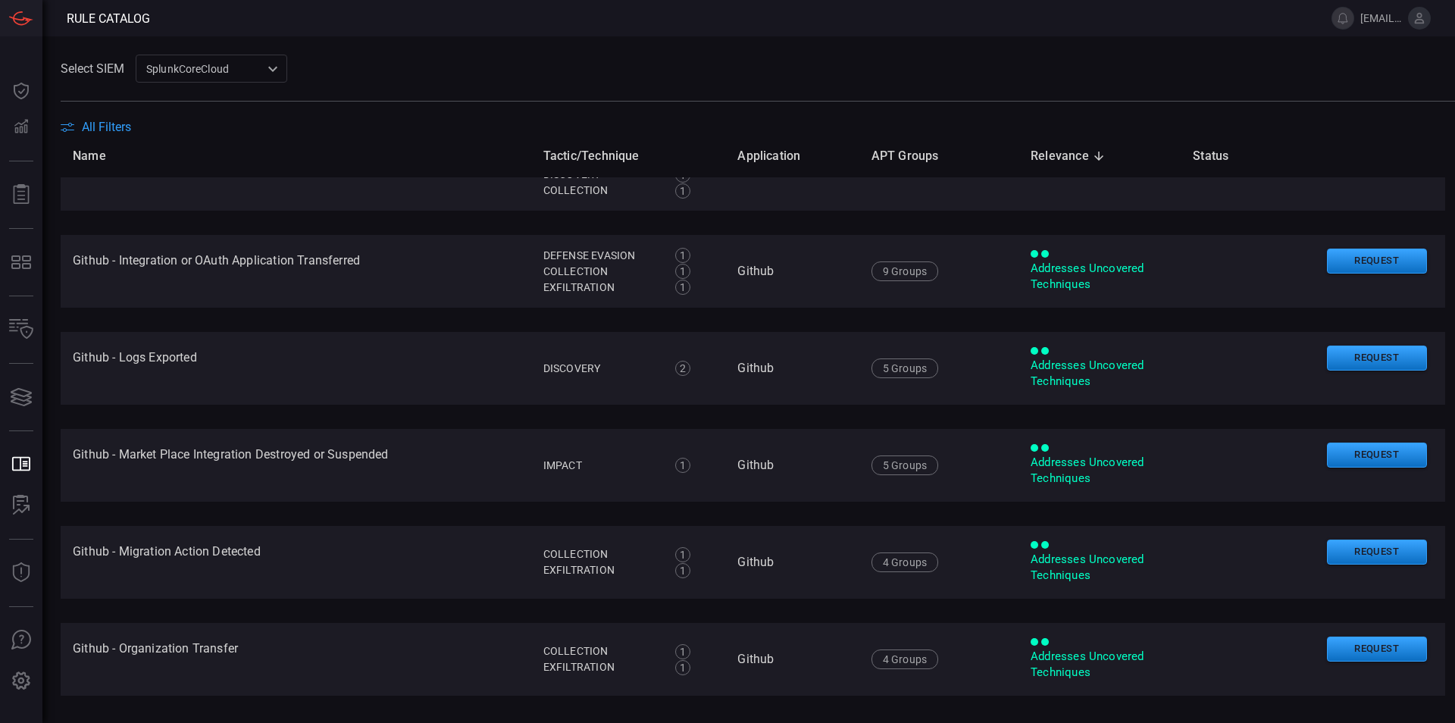
scroll to position [30, 0]
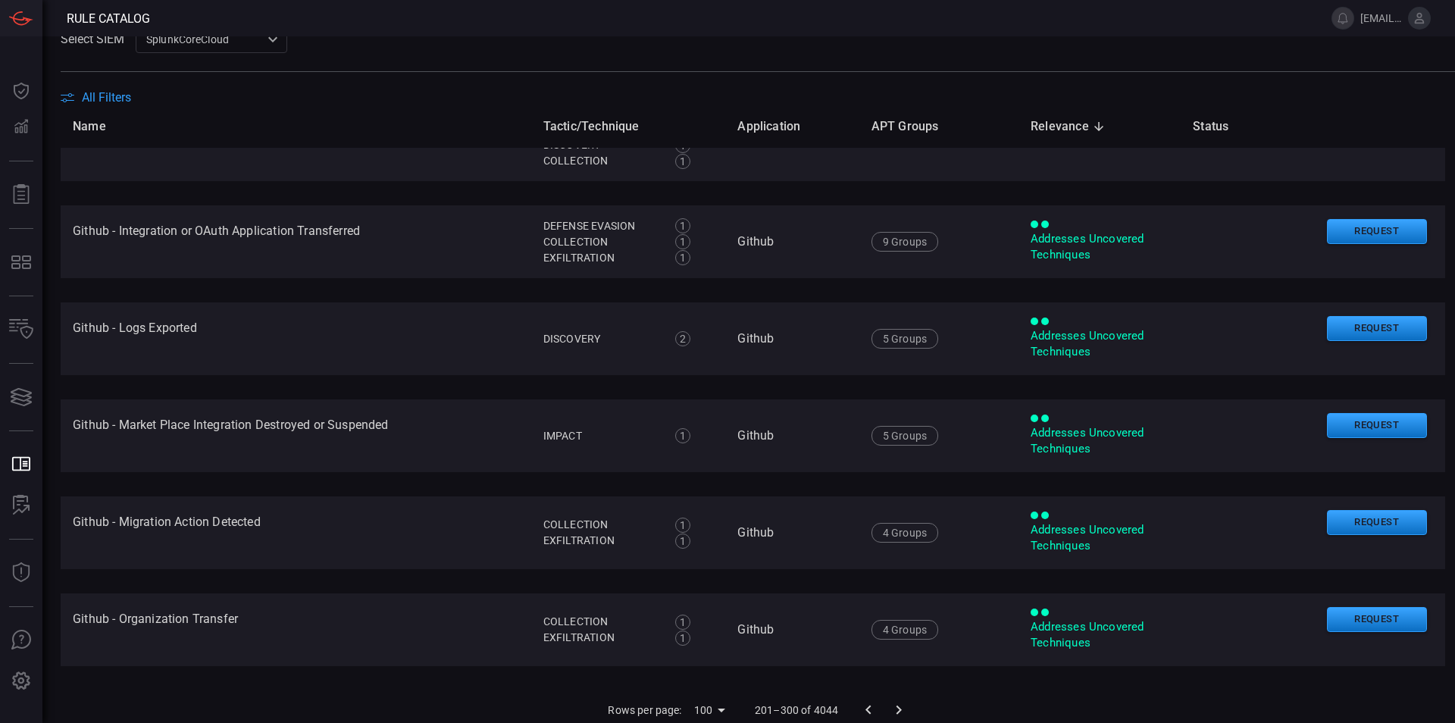
click at [903, 701] on icon "Go to next page" at bounding box center [899, 710] width 18 height 18
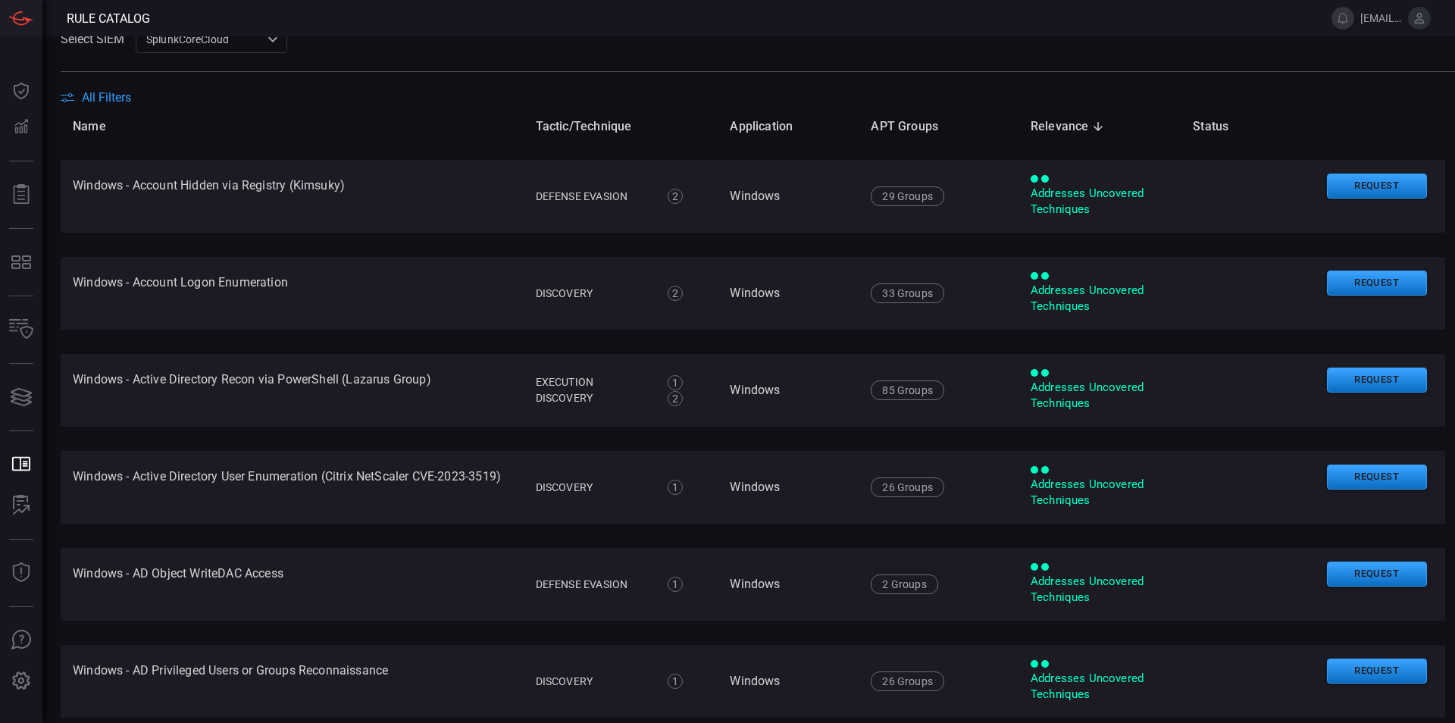
scroll to position [9211, 0]
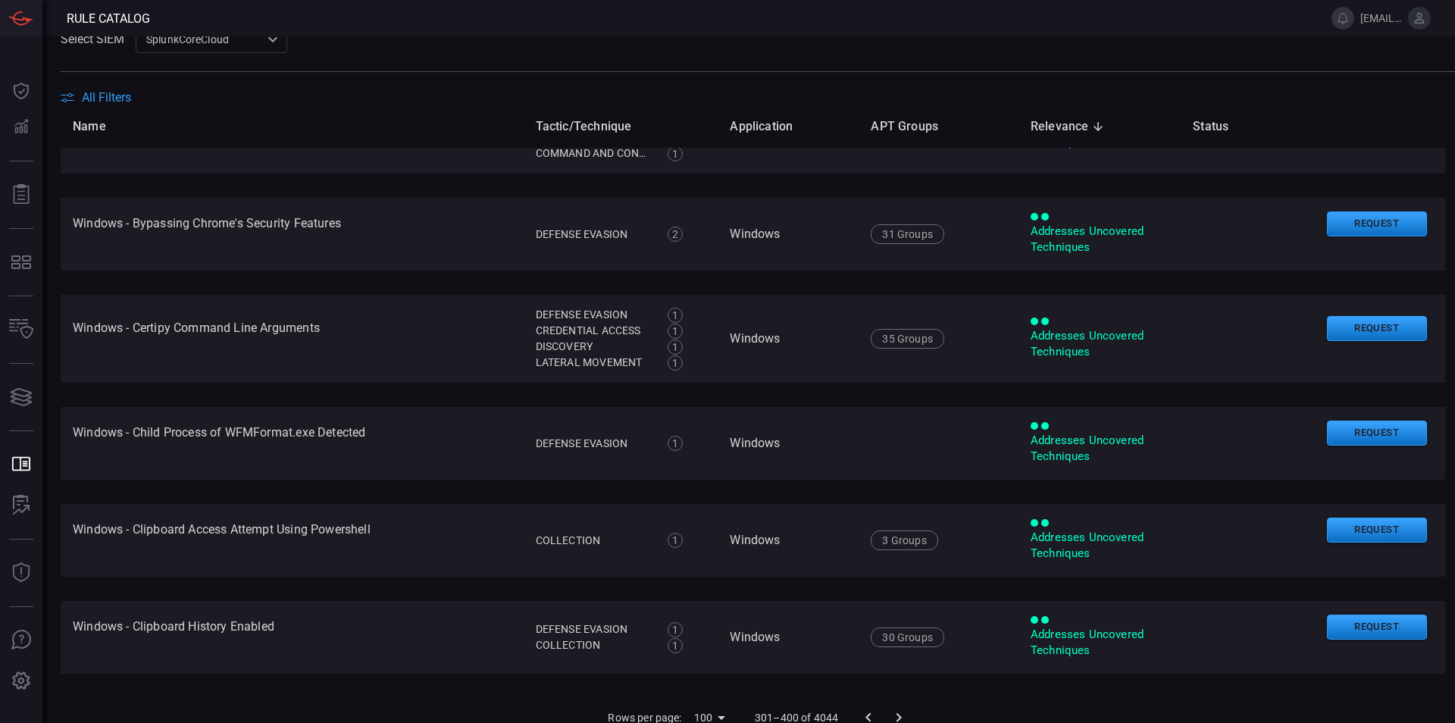
click at [904, 709] on icon "Go to next page" at bounding box center [899, 718] width 18 height 18
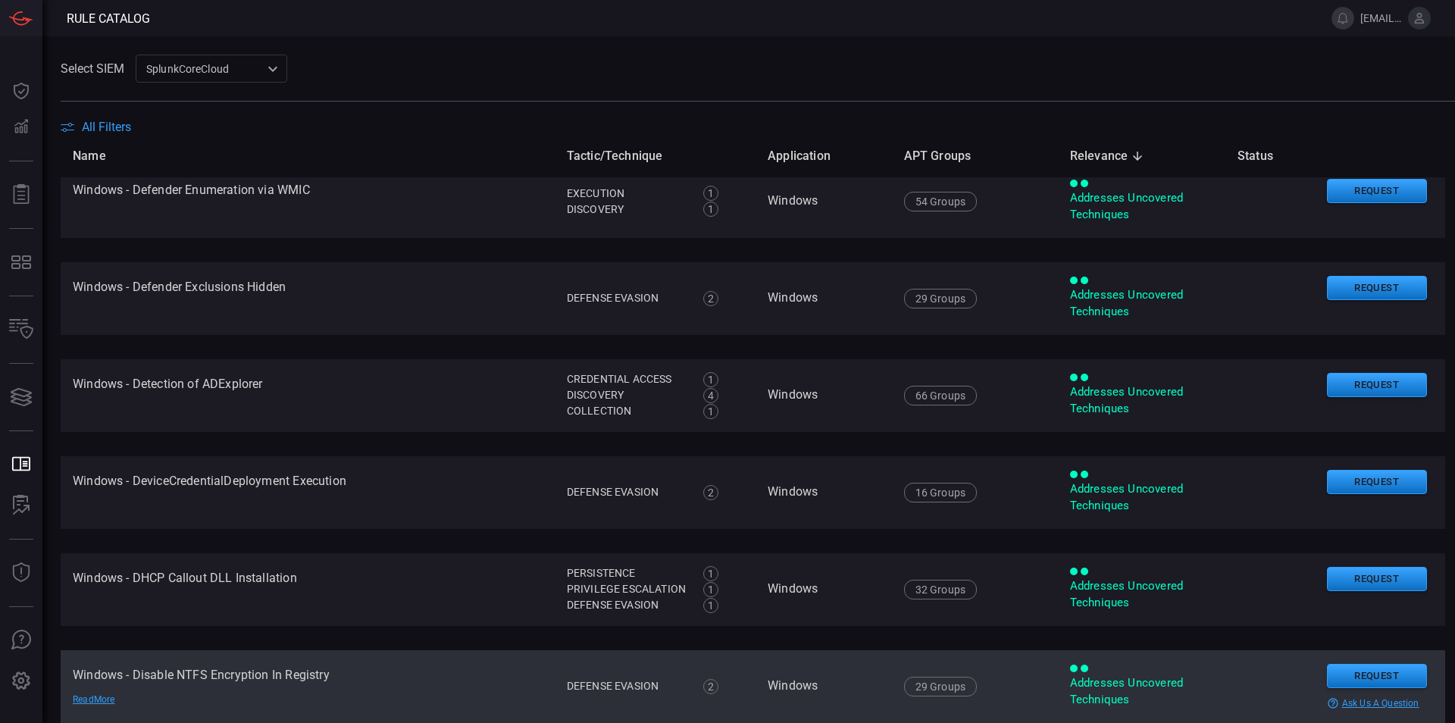
scroll to position [7364, 0]
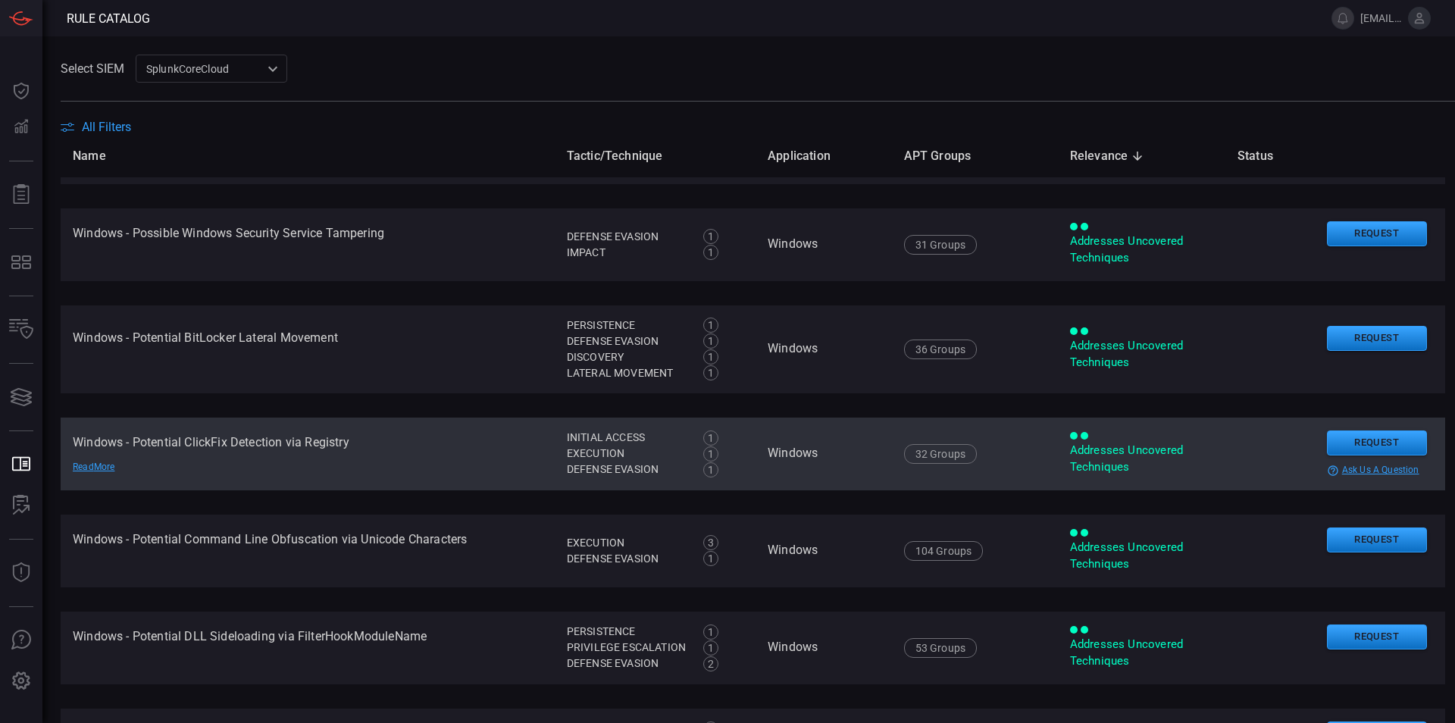
click at [229, 437] on td "Windows - Potential ClickFix Detection via Registry Read More" at bounding box center [308, 454] width 494 height 73
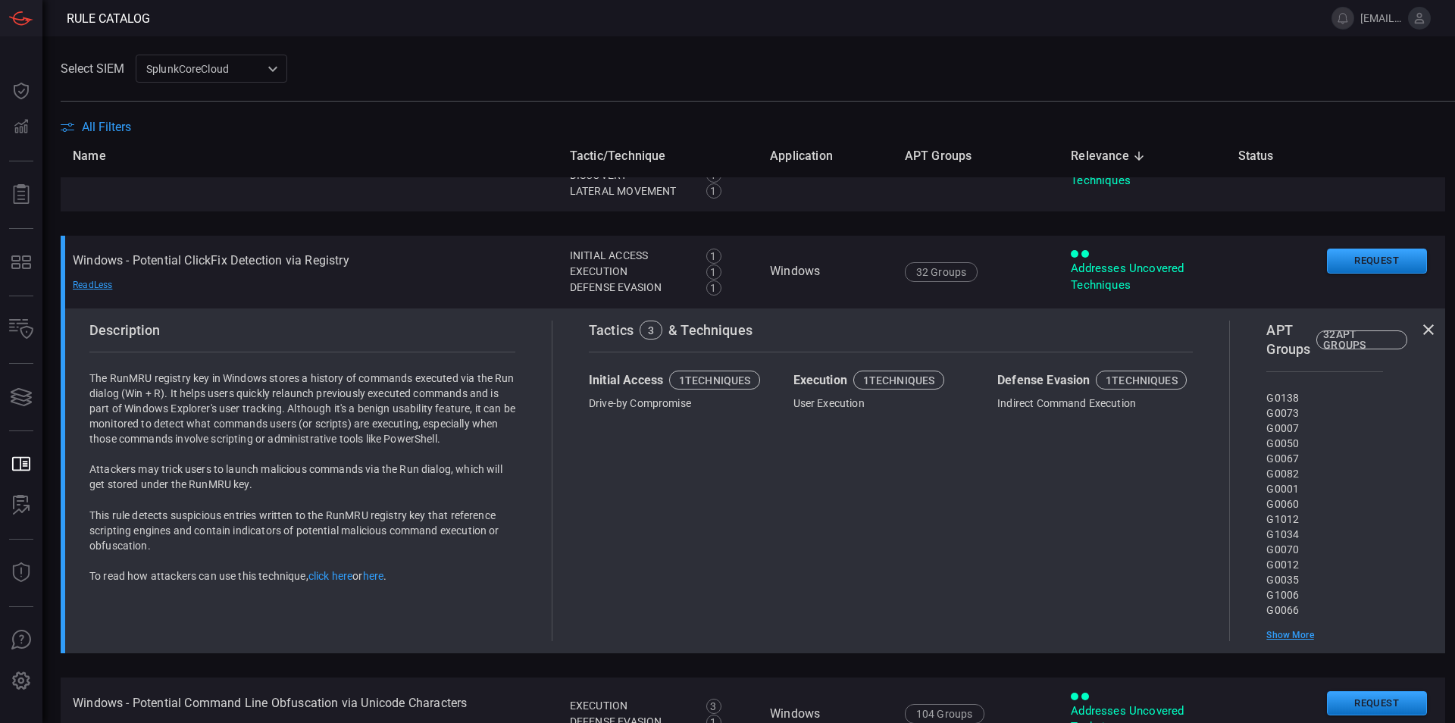
scroll to position [7537, 0]
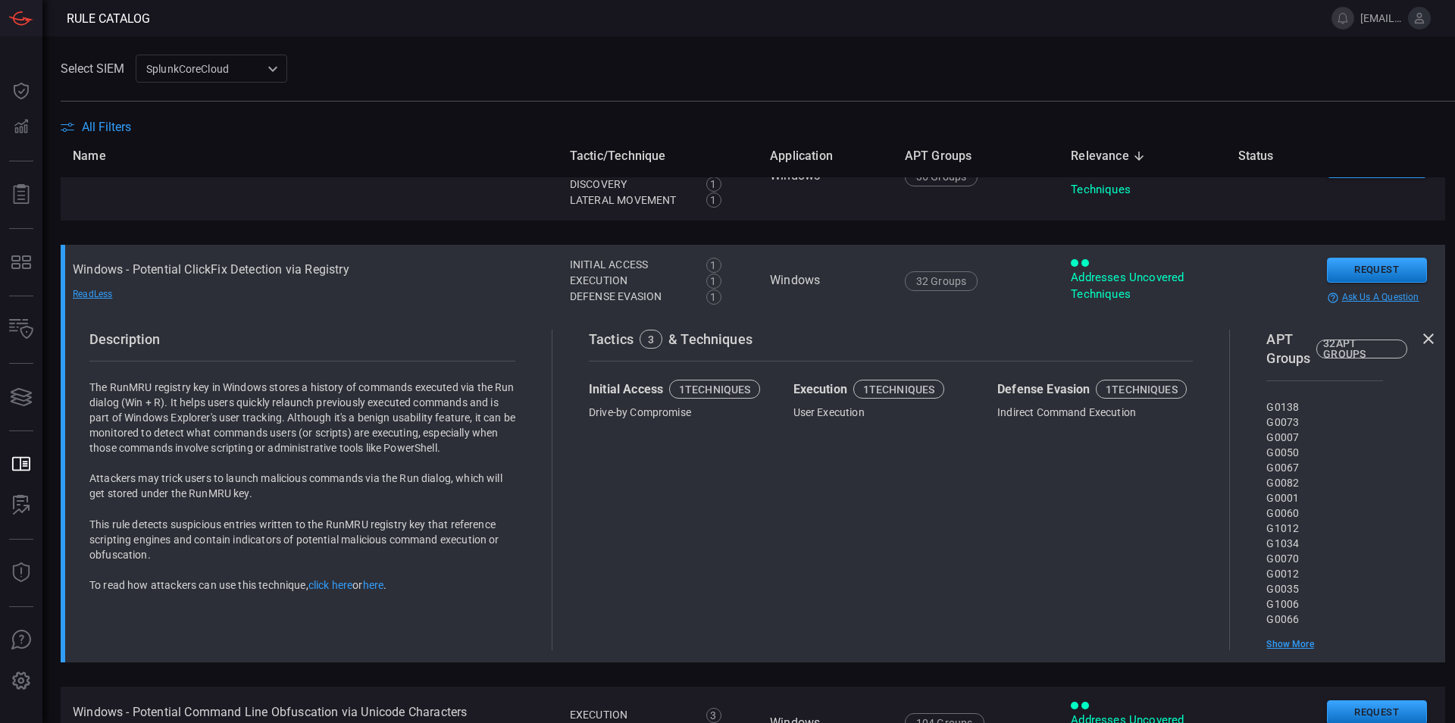
click at [196, 271] on td "Windows - Potential ClickFix Detection via Registry Read Less" at bounding box center [309, 281] width 497 height 73
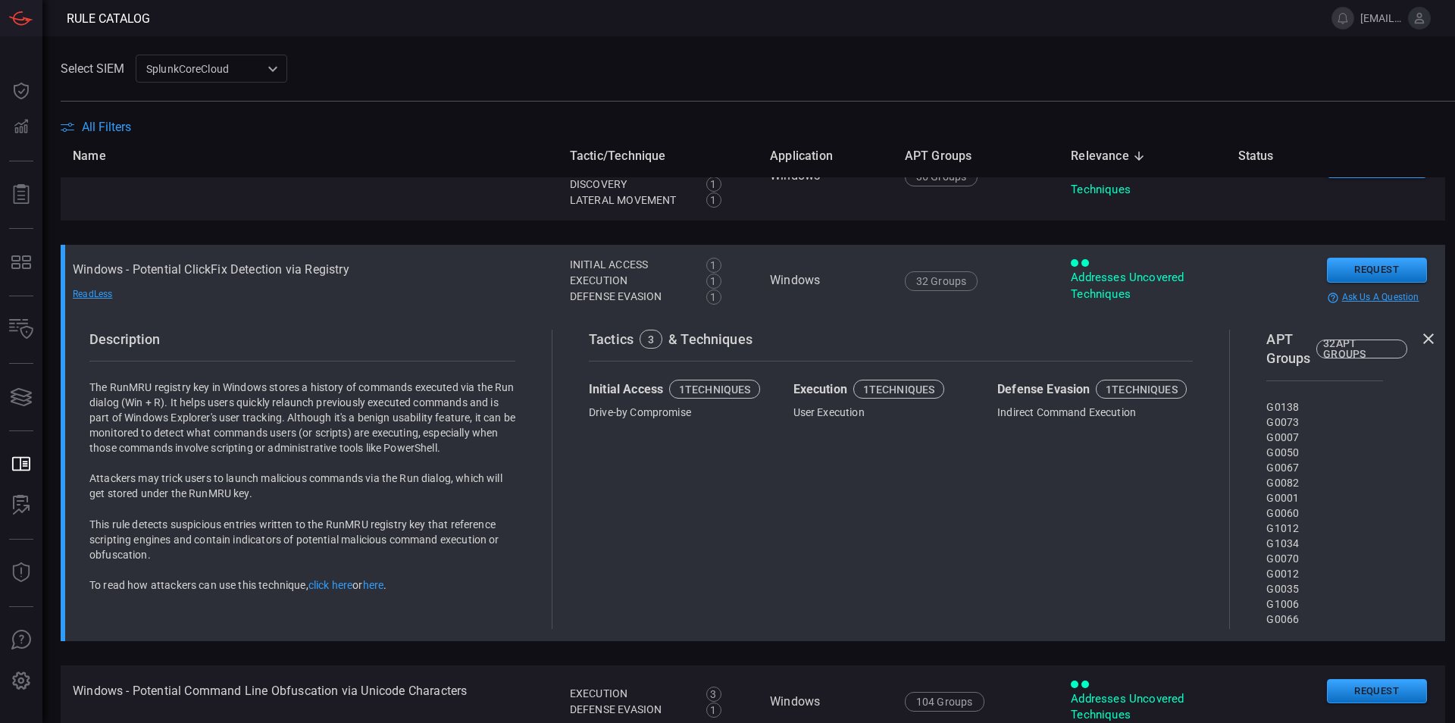
click at [196, 271] on td "Windows - Potential ClickFix Detection via Registry Read Less" at bounding box center [309, 281] width 497 height 73
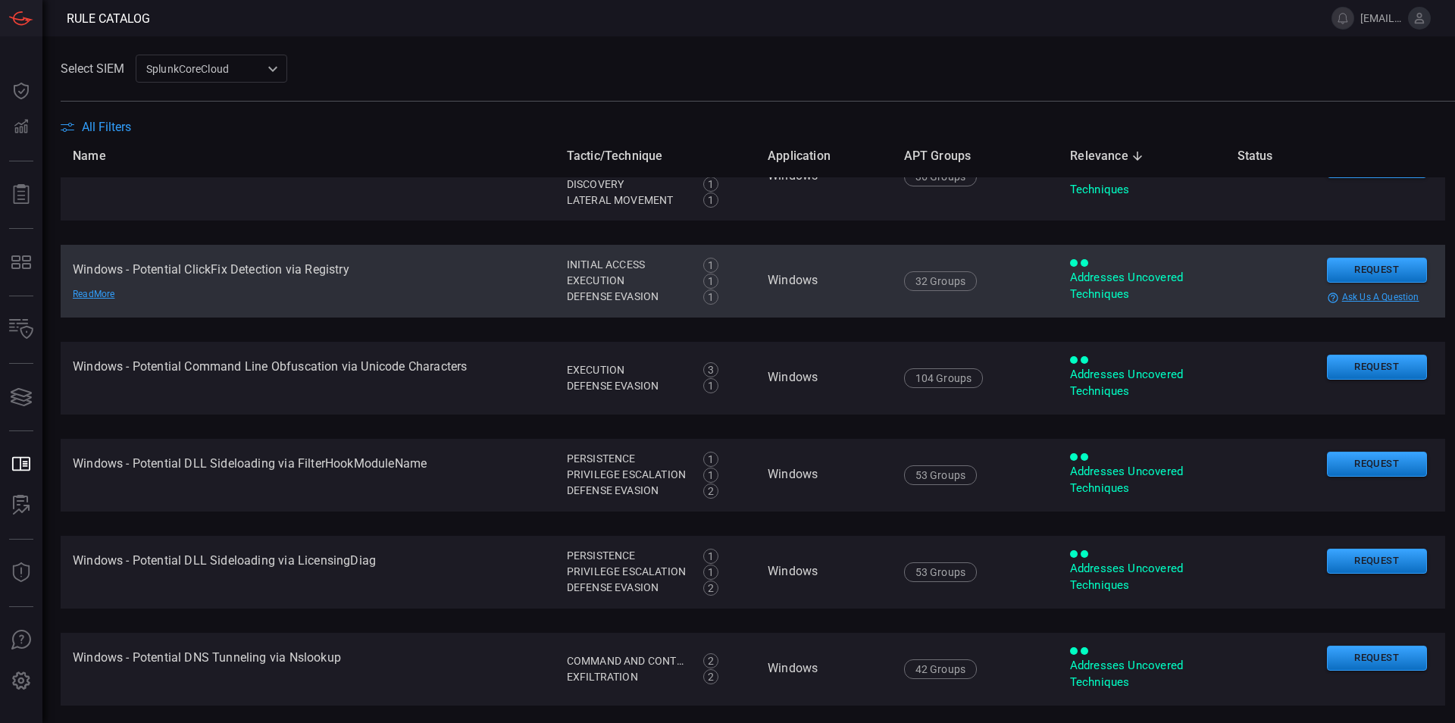
drag, startPoint x: 358, startPoint y: 270, endPoint x: 88, endPoint y: 277, distance: 269.9
click at [88, 277] on td "Windows - Potential ClickFix Detection via Registry Read More" at bounding box center [308, 281] width 494 height 73
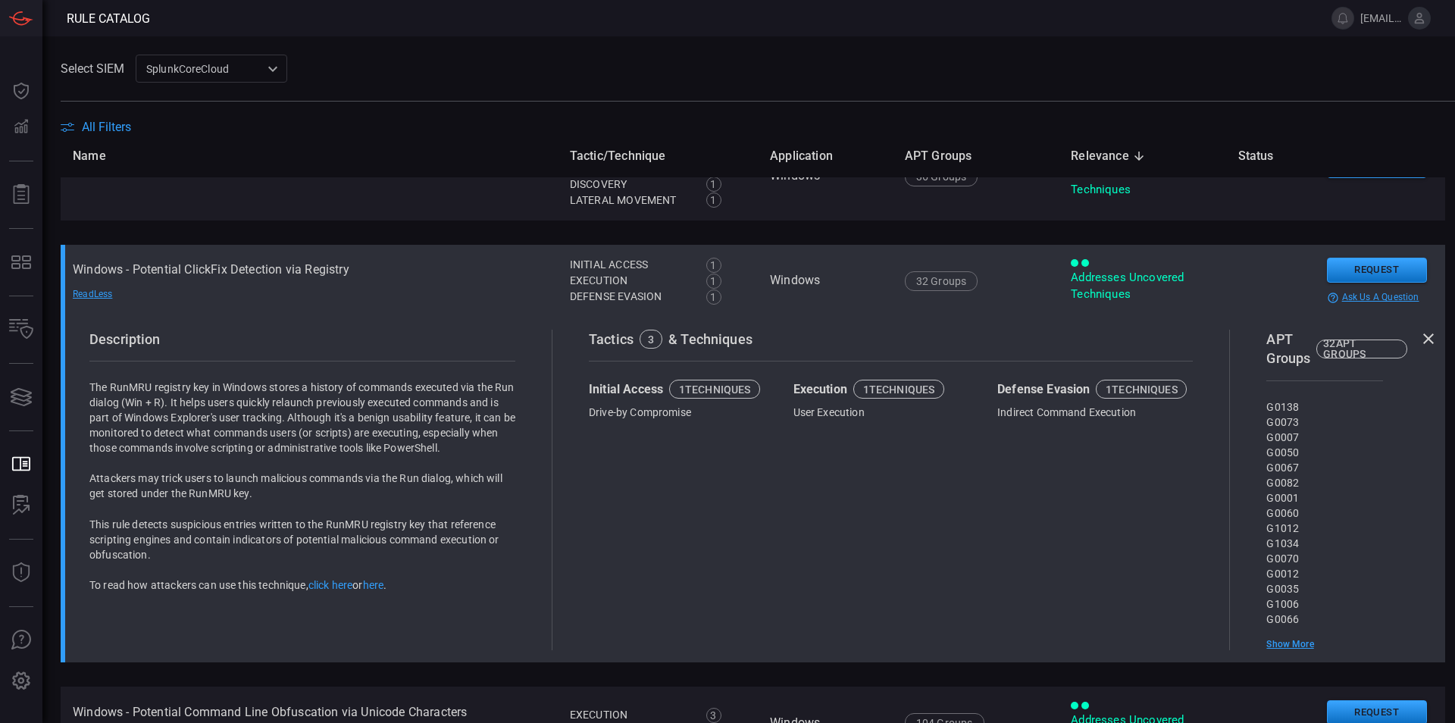
drag, startPoint x: 88, startPoint y: 277, endPoint x: 457, endPoint y: 296, distance: 369.5
copy td "Windows - Potential ClickFix Detection via Registry"
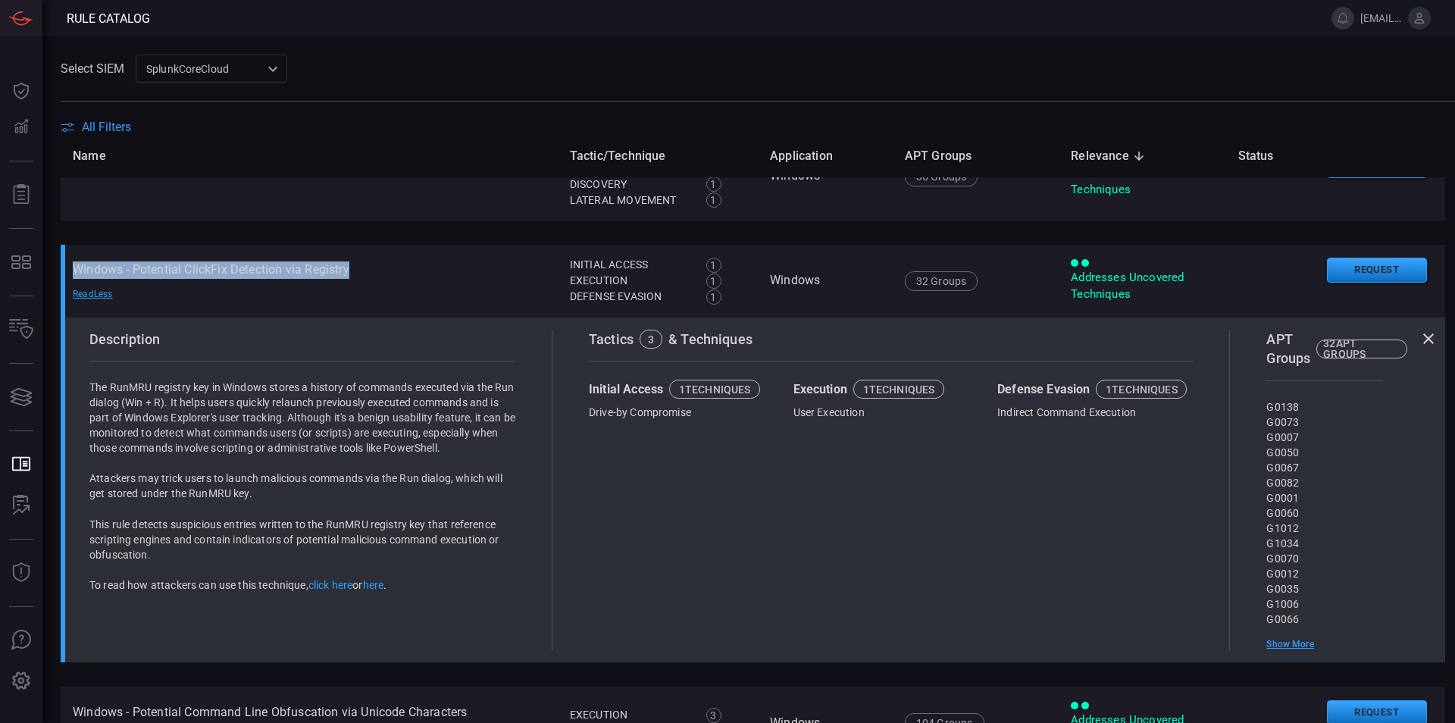
drag, startPoint x: 390, startPoint y: 273, endPoint x: 258, endPoint y: 330, distance: 142.9
click at [69, 278] on td "Windows - Potential ClickFix Detection via Registry Read Less" at bounding box center [309, 281] width 497 height 73
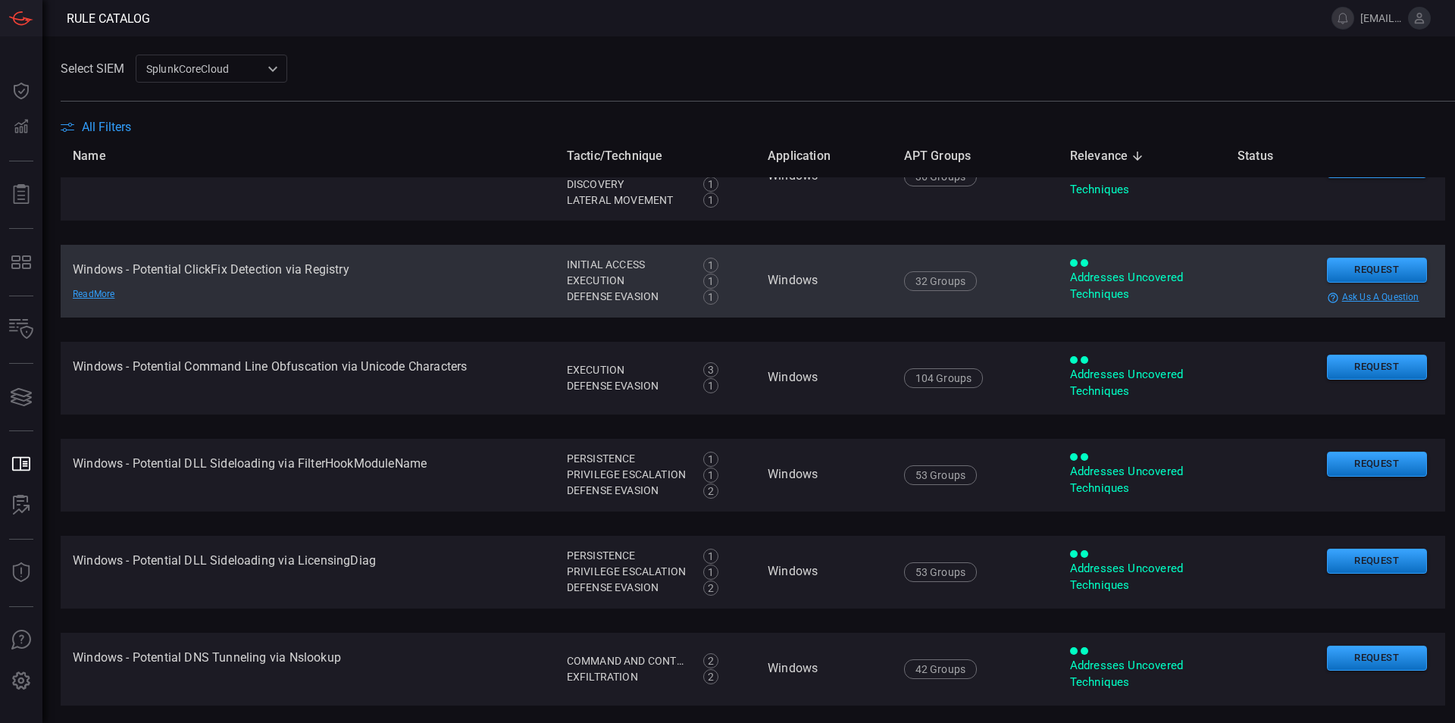
click at [495, 289] on td "Windows - Potential ClickFix Detection via Registry Read More" at bounding box center [308, 281] width 494 height 73
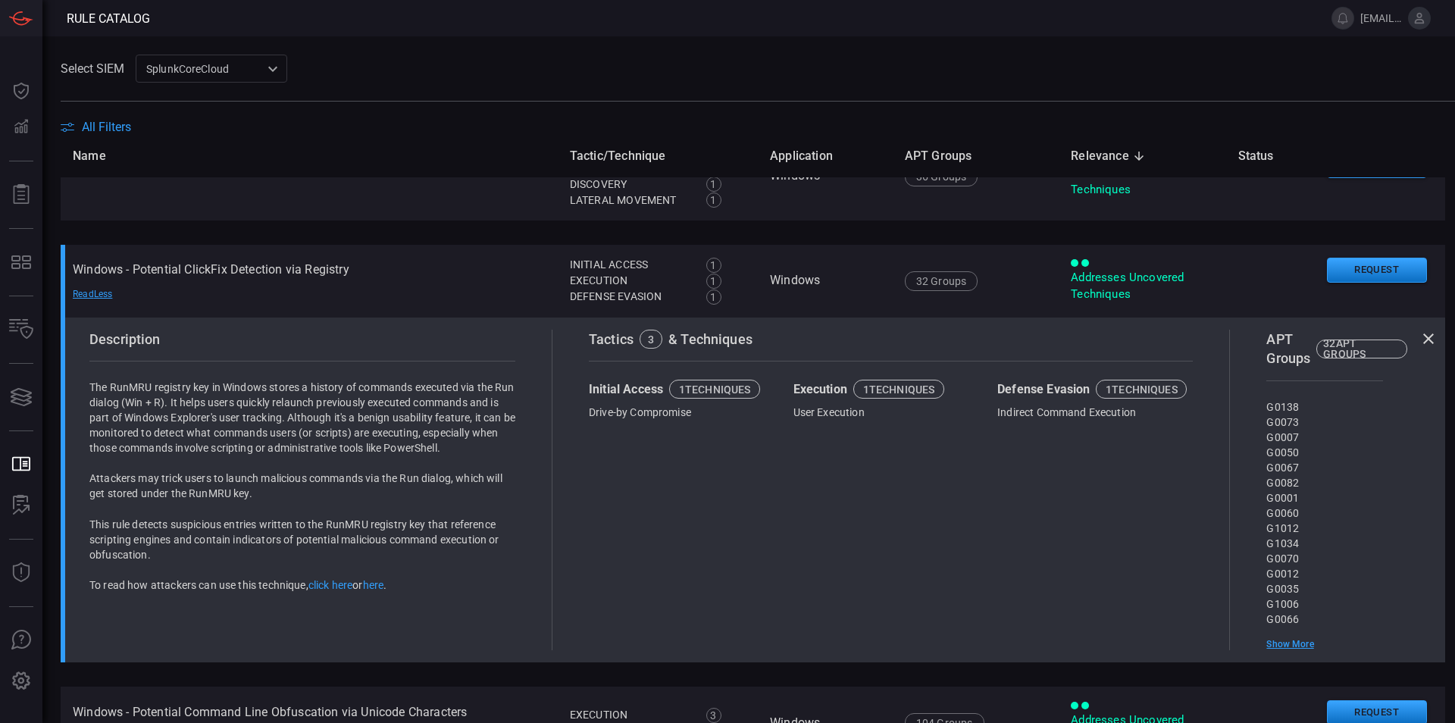
click at [1052, 470] on div "Tactics 3 & Techniques Initial Access 1 techniques Drive-by Compromise Executio…" at bounding box center [891, 490] width 678 height 321
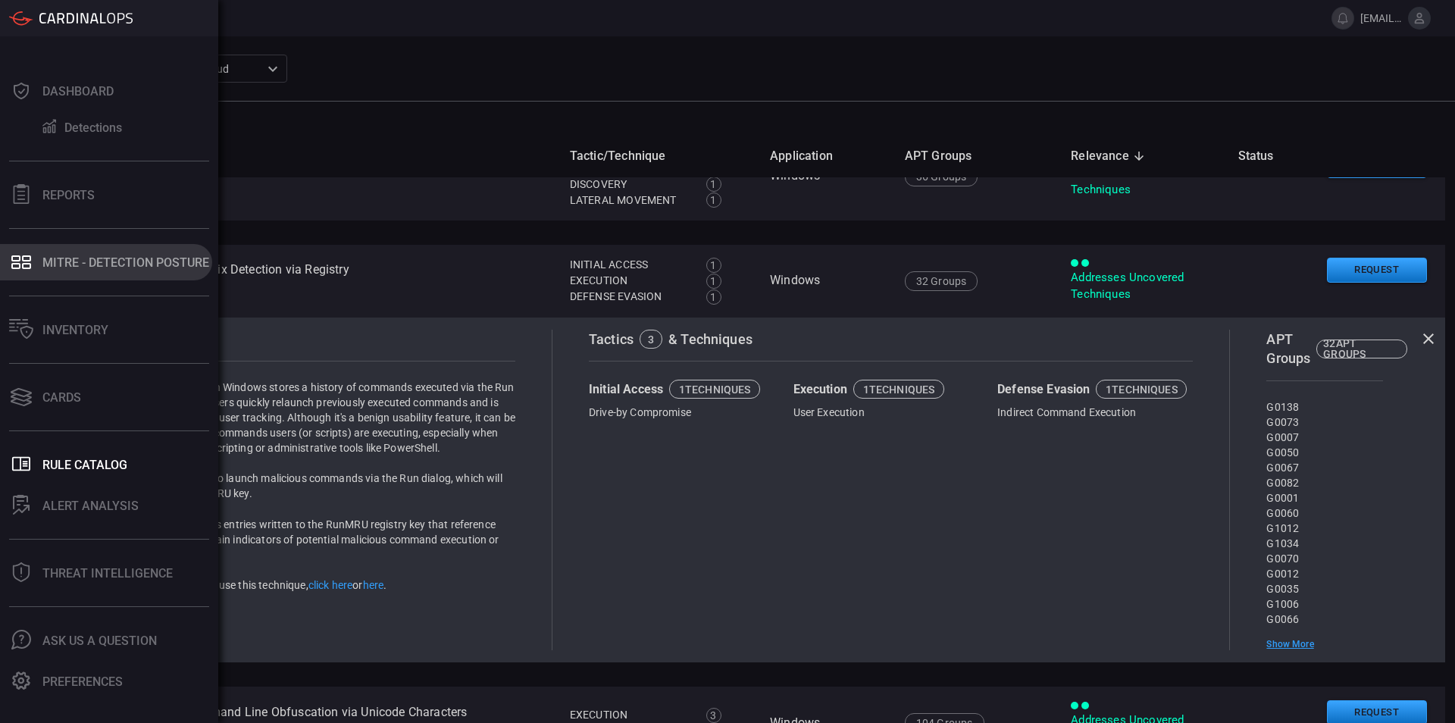
click at [22, 251] on button "MITRE - Detection Posture" at bounding box center [106, 262] width 212 height 36
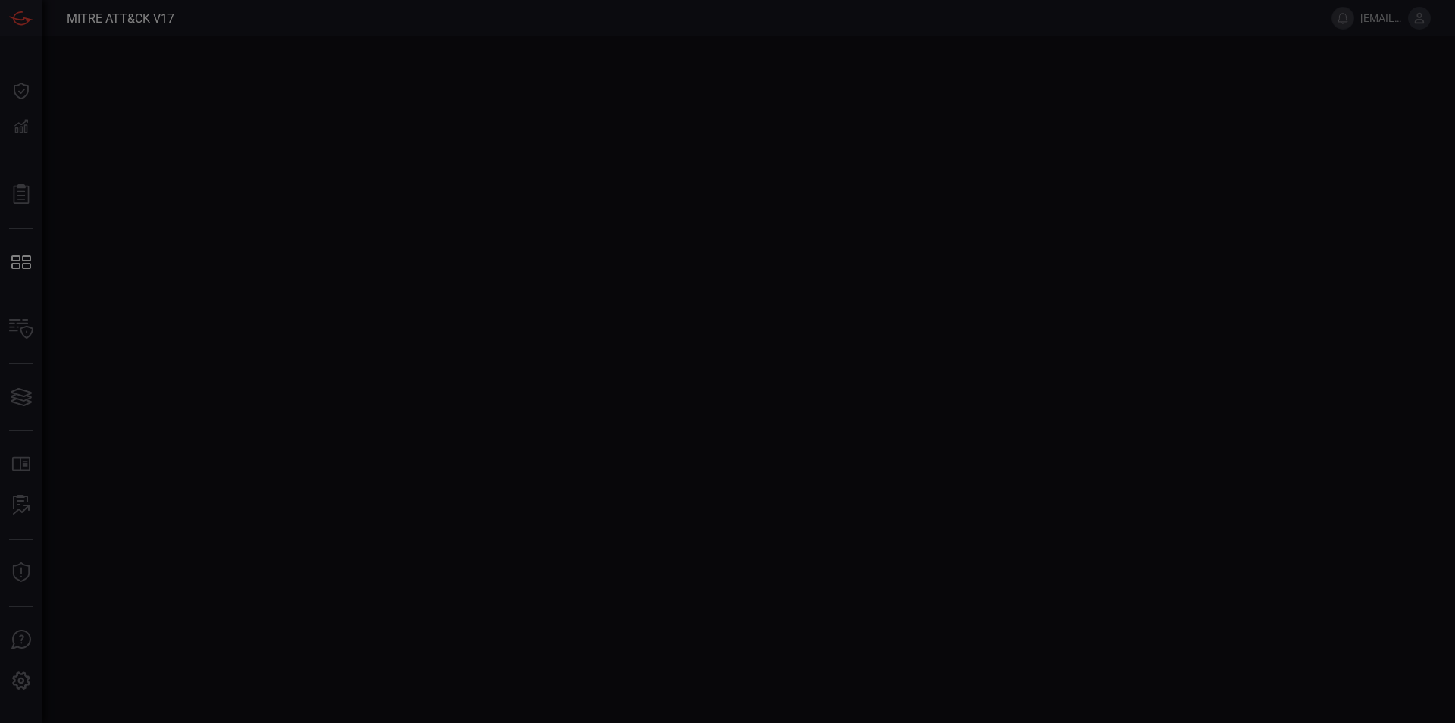
click at [31, 408] on div at bounding box center [727, 361] width 1455 height 723
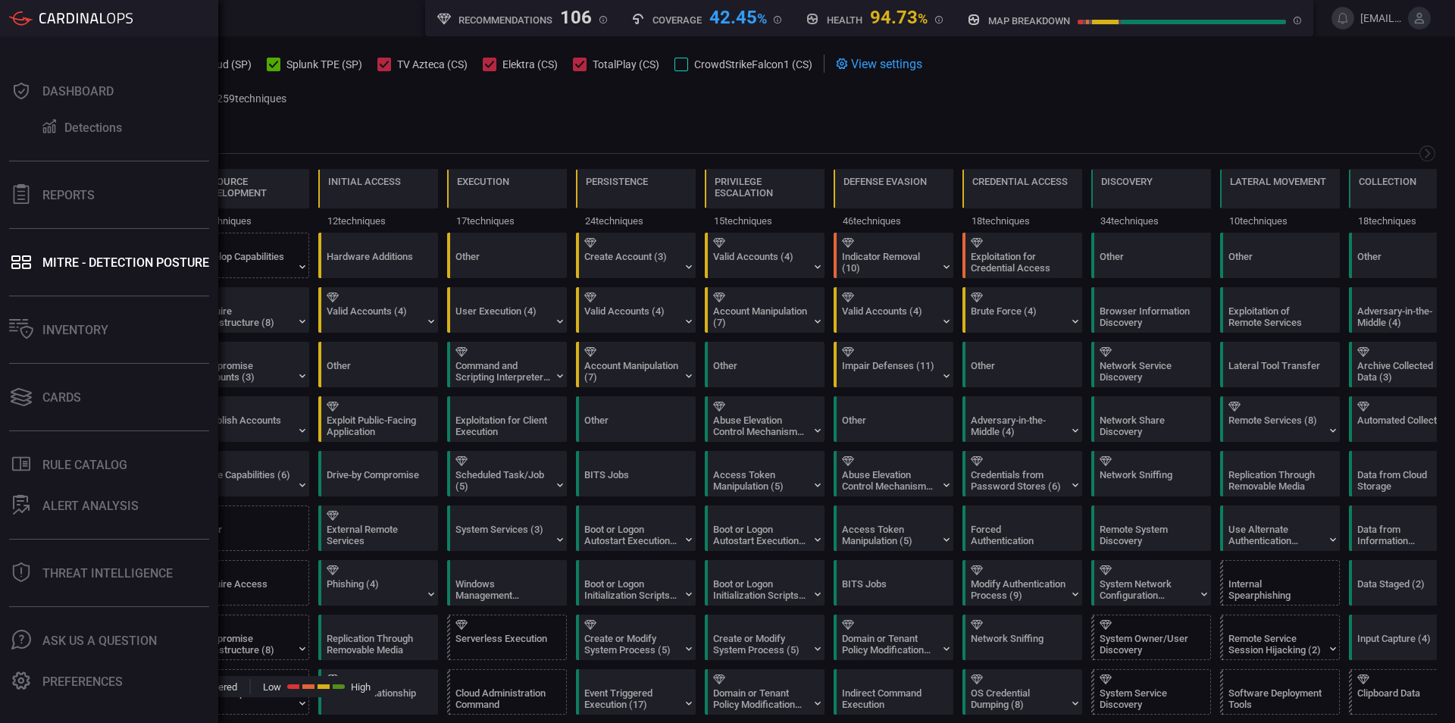
scroll to position [0, 199]
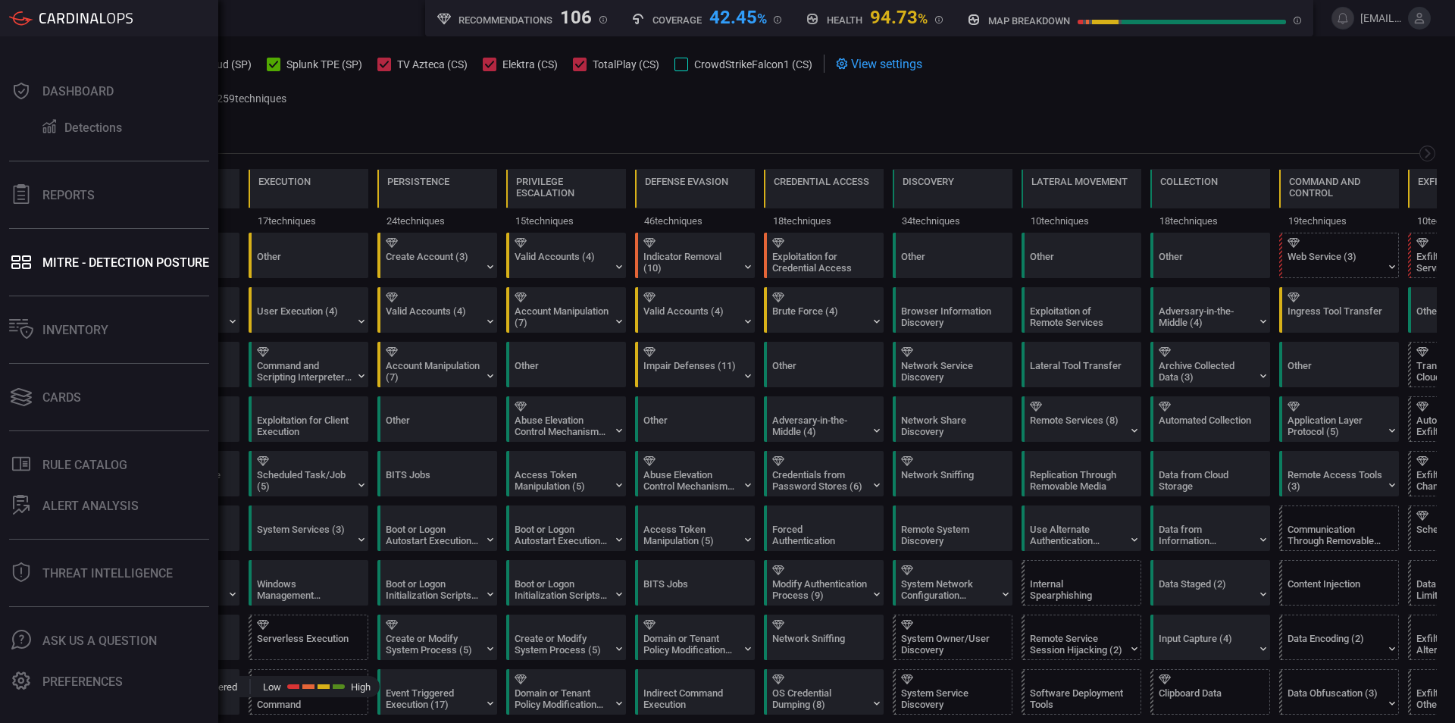
click at [22, 403] on icon at bounding box center [21, 397] width 24 height 21
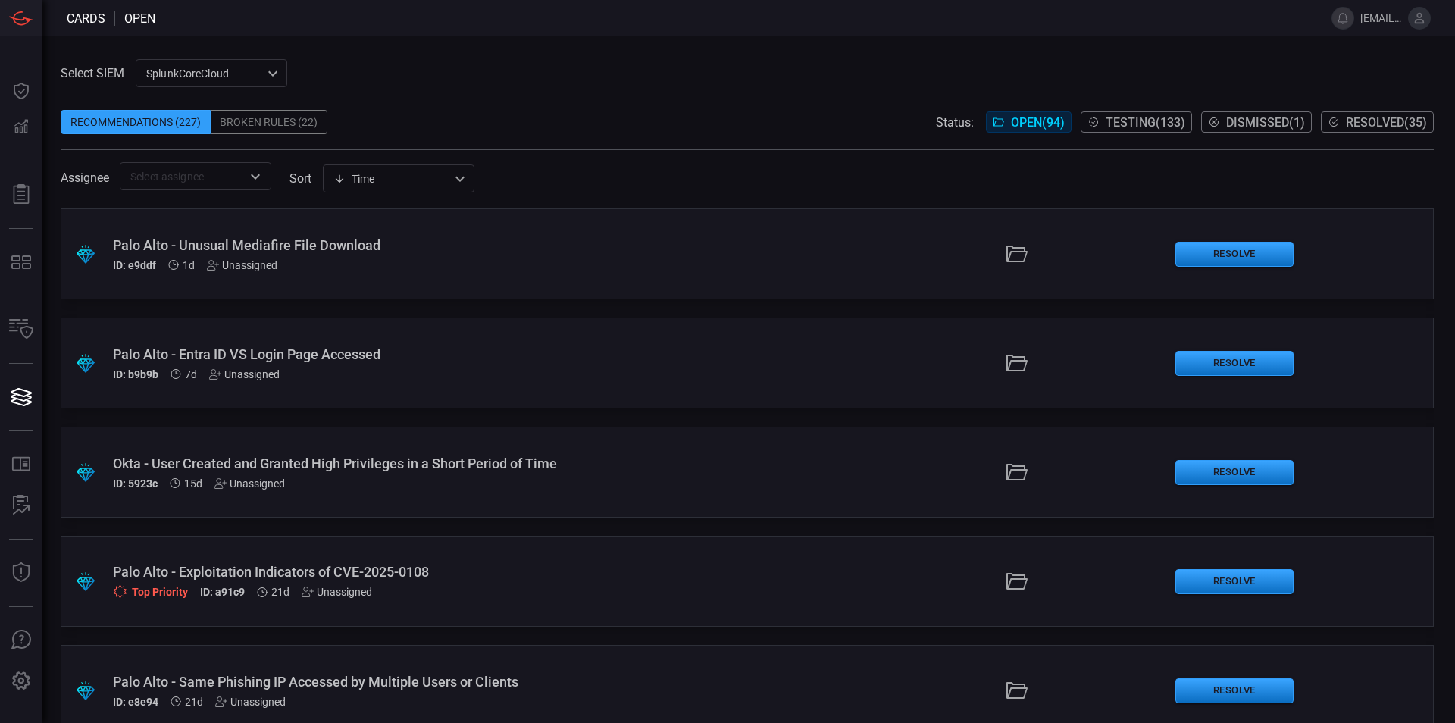
click at [262, 180] on icon "Open" at bounding box center [255, 176] width 18 height 18
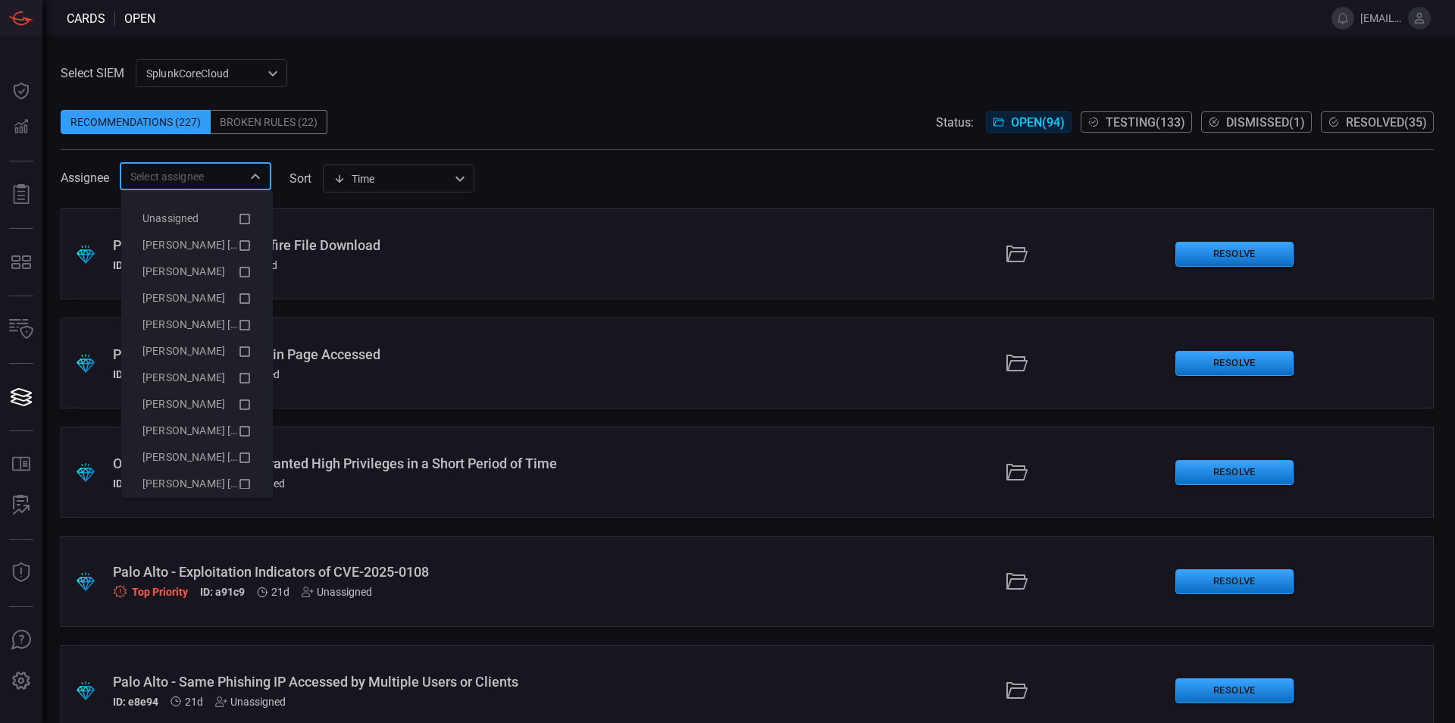
click at [546, 102] on span at bounding box center [747, 98] width 1373 height 23
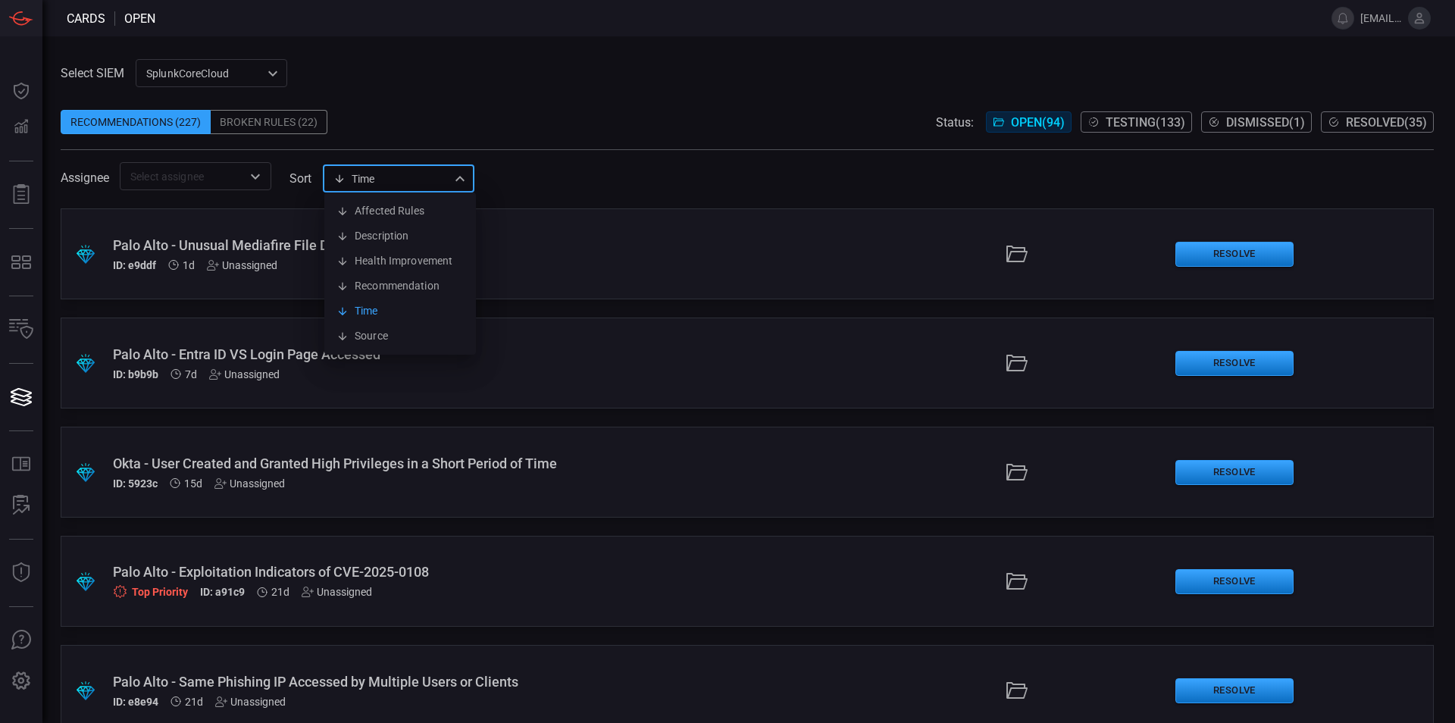
click at [461, 182] on div "Time visibleUpdateTime Affected Rules Description Health Improvement Recommenda…" at bounding box center [399, 178] width 152 height 28
click at [424, 214] on li "Affected Rules" at bounding box center [400, 211] width 152 height 25
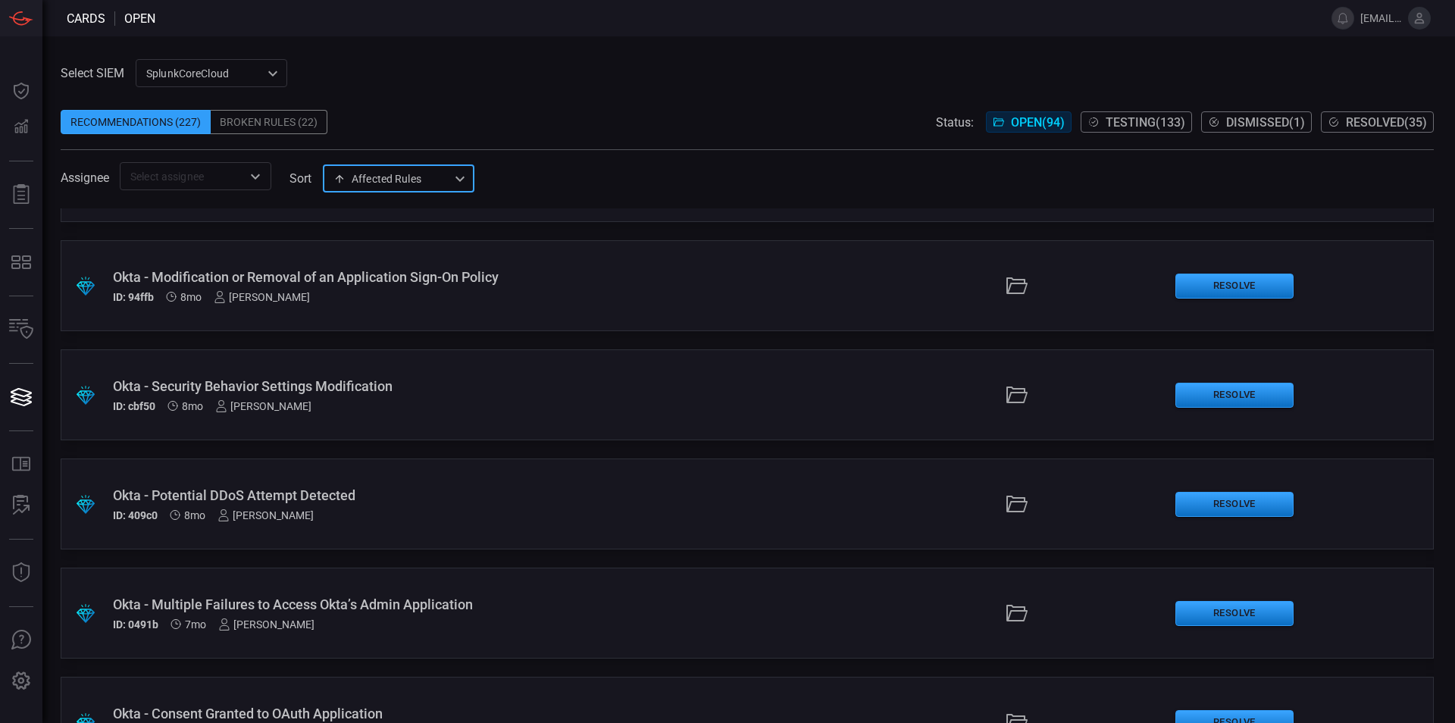
scroll to position [1555, 0]
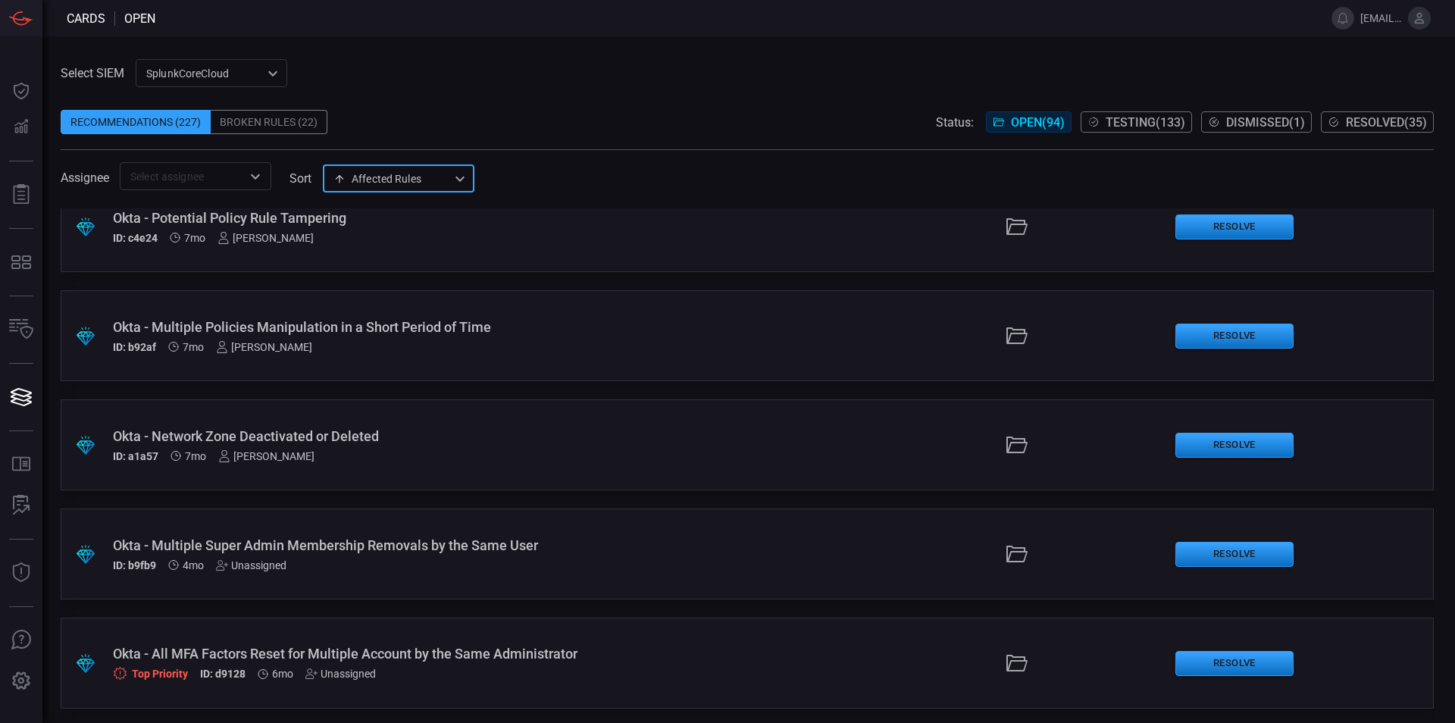
click at [455, 187] on div "Affected Rules affectedRules ​" at bounding box center [399, 178] width 152 height 28
click at [407, 289] on li "Recommendation" at bounding box center [400, 286] width 152 height 25
click at [449, 177] on div "Recommendation type ​" at bounding box center [399, 178] width 152 height 28
click at [396, 310] on li "Time" at bounding box center [400, 311] width 152 height 25
type input "visibleUpdateTime"
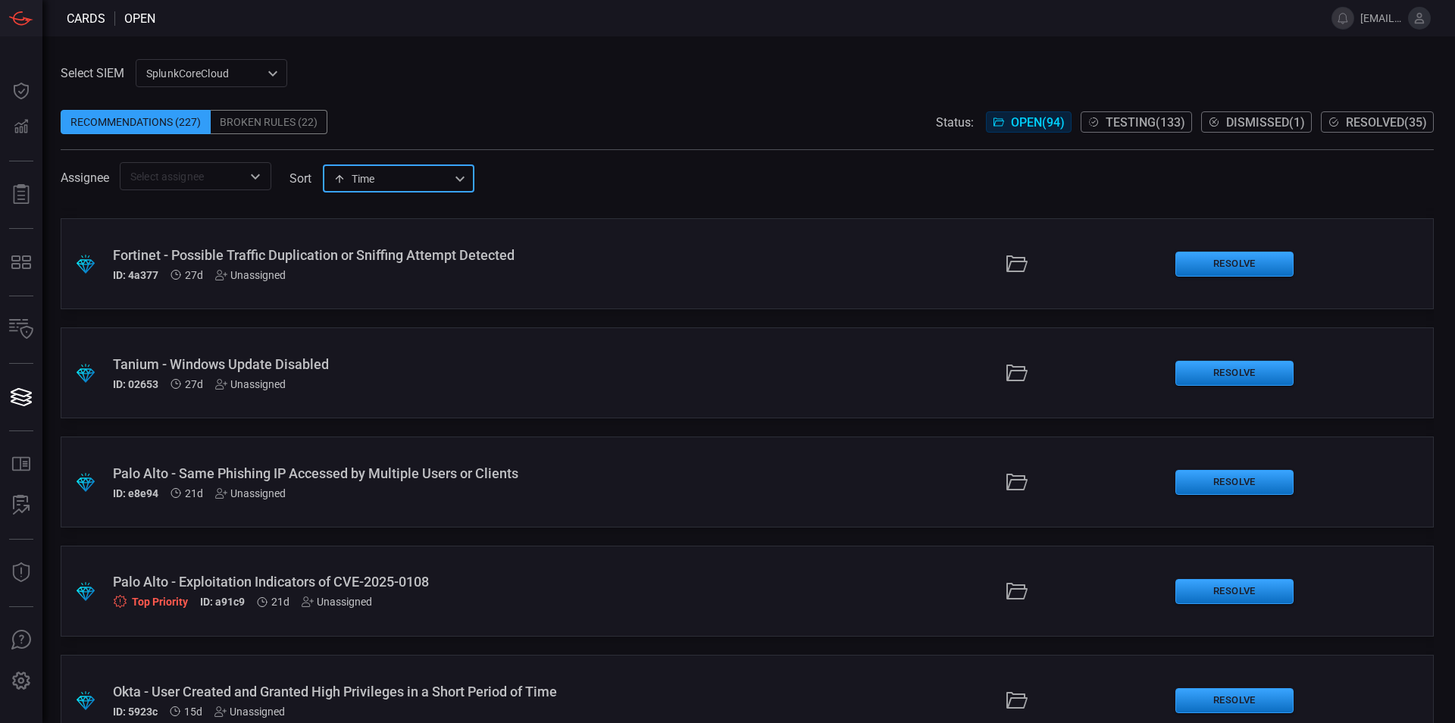
scroll to position [9744, 0]
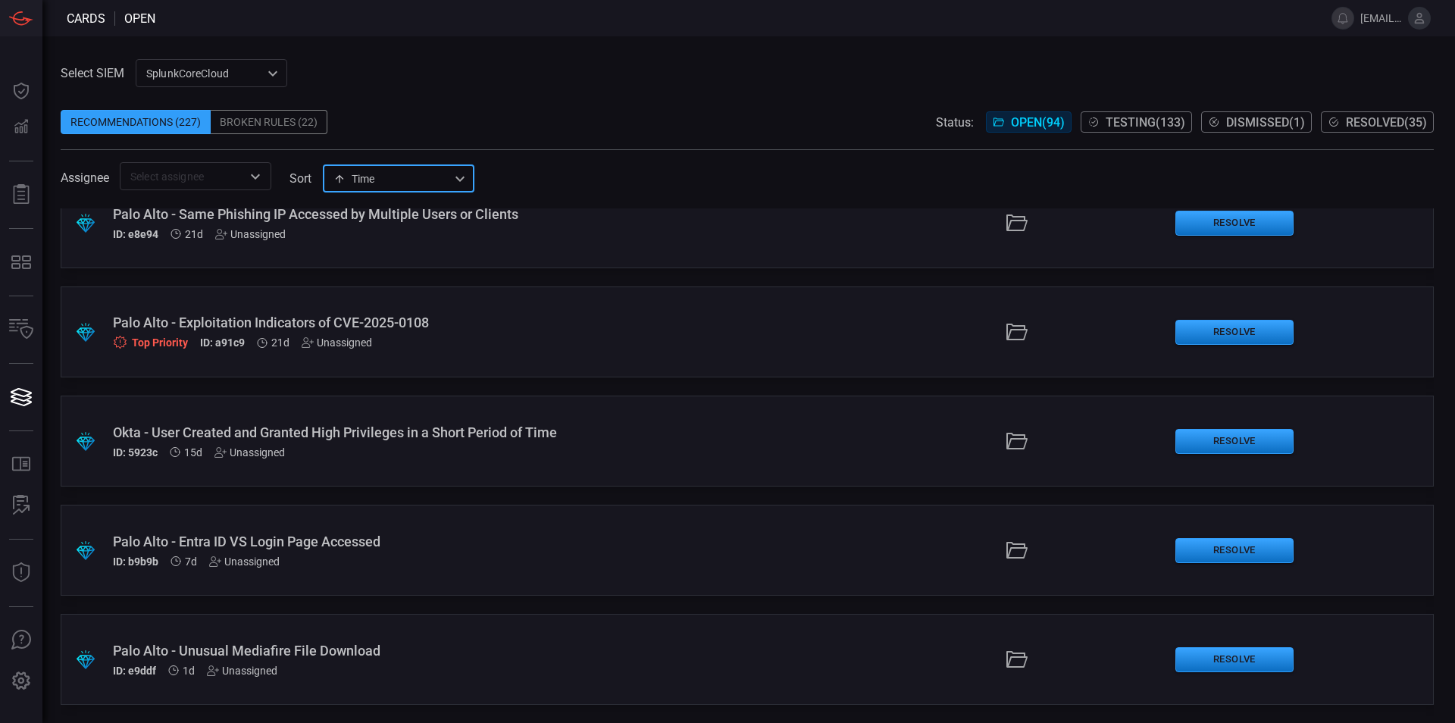
click at [1125, 126] on span "Testing ( 133 )" at bounding box center [1146, 122] width 80 height 14
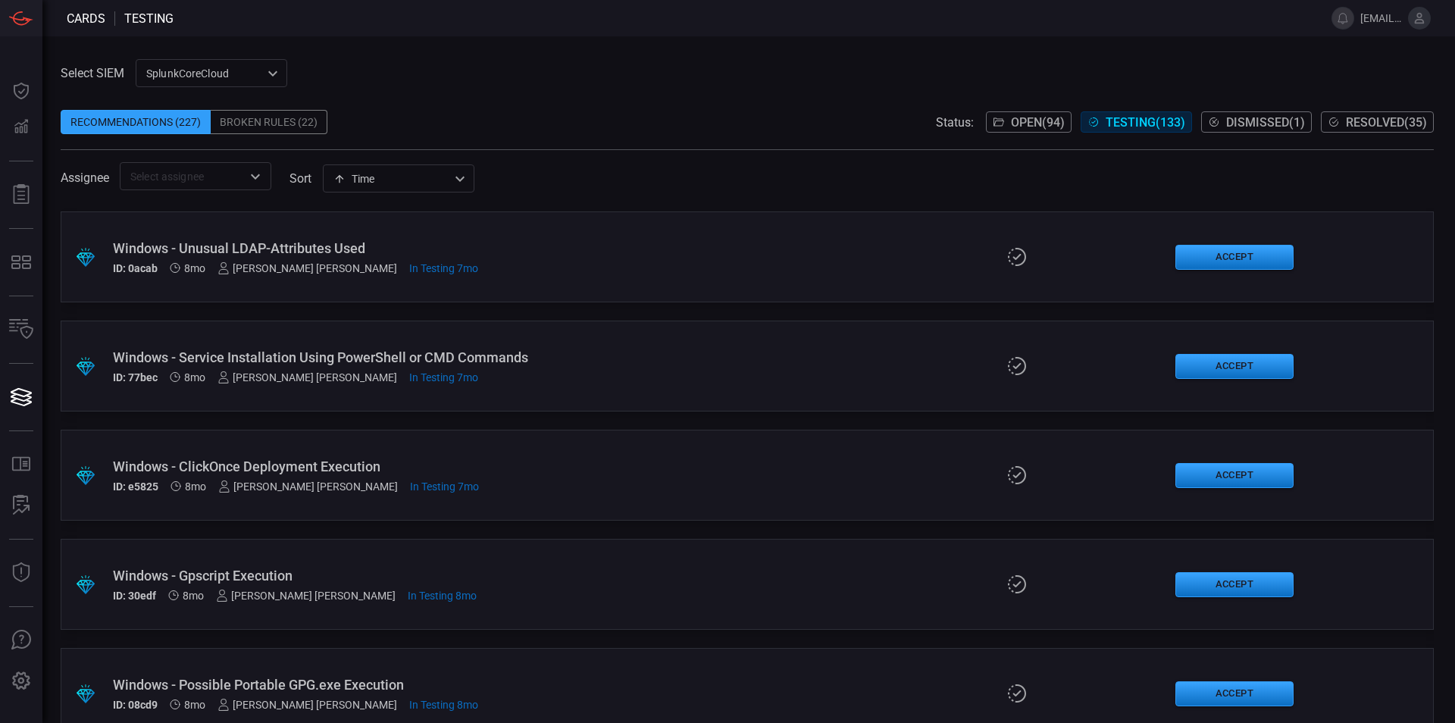
scroll to position [14000, 0]
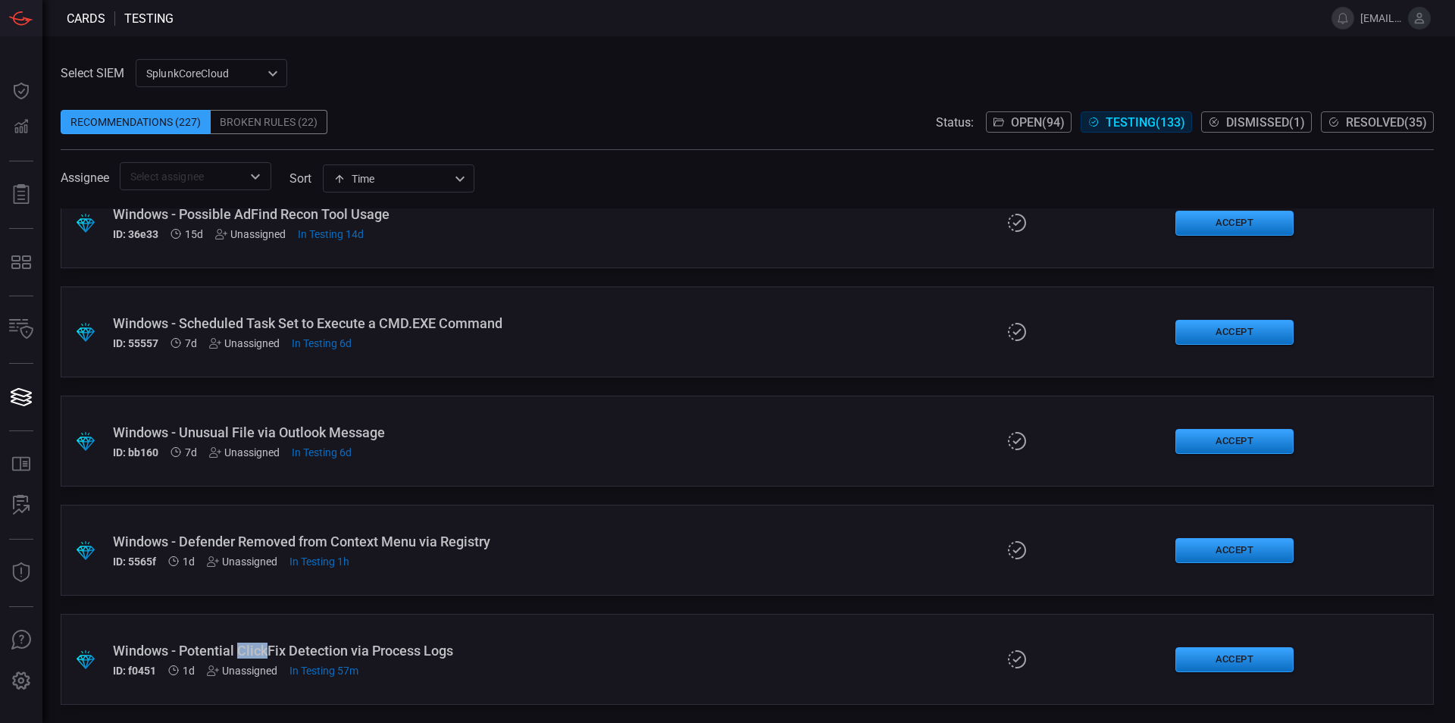
click at [385, 650] on div "Windows - Potential ClickFix Detection via Process Logs" at bounding box center [353, 651] width 481 height 16
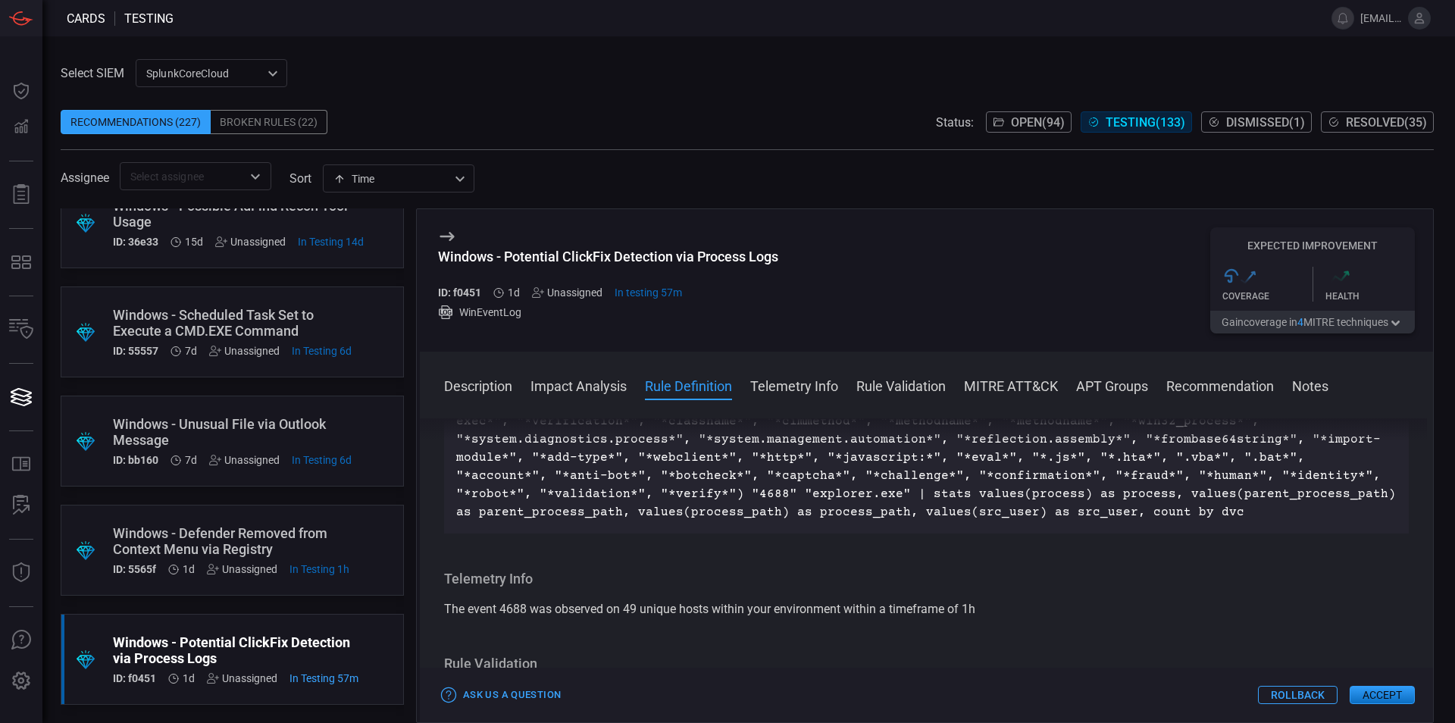
scroll to position [810, 0]
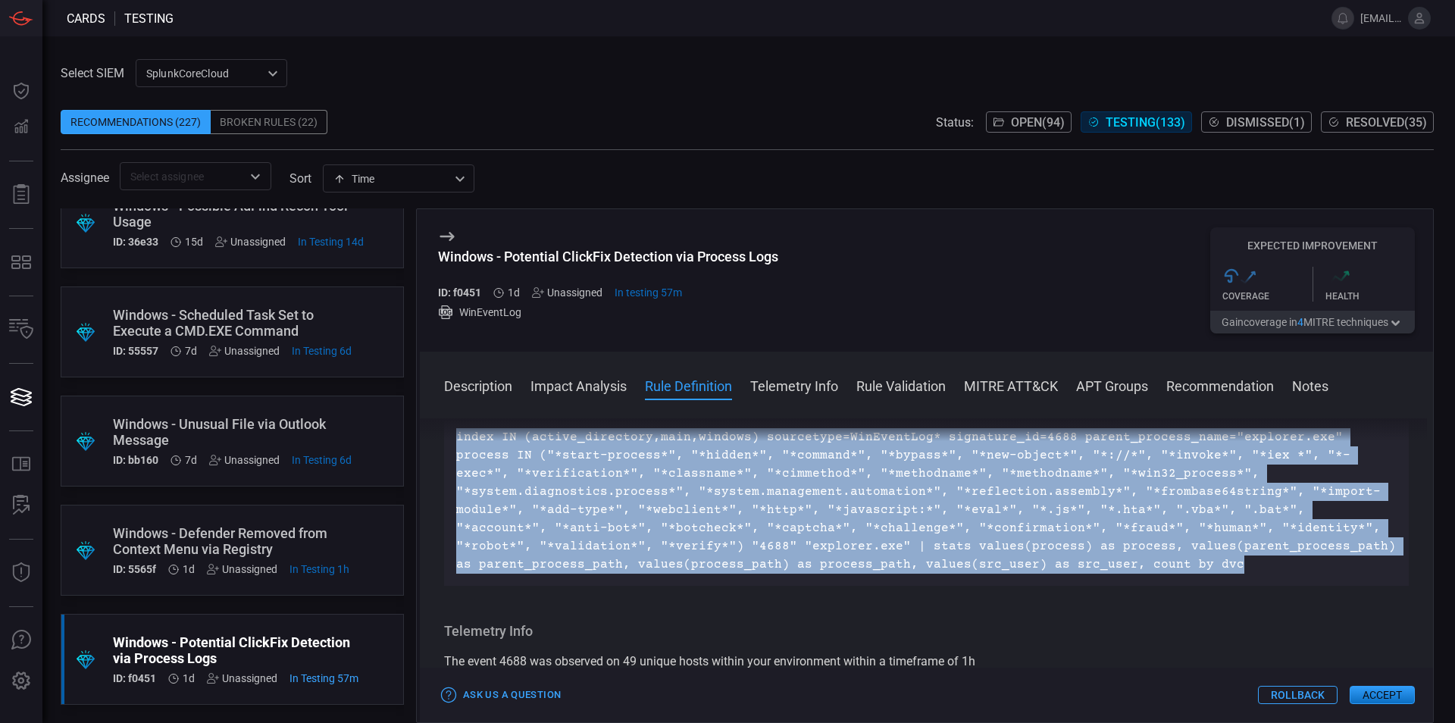
drag, startPoint x: 1210, startPoint y: 602, endPoint x: 452, endPoint y: 479, distance: 767.8
click at [452, 479] on div "index IN (active_directory,main,windows) sourcetype=WinEventLog* signature_id=4…" at bounding box center [926, 501] width 965 height 170
copy p "index IN (active_directory,main,windows) sourcetype=WinEventLog* signature_id=4…"
click at [968, 524] on p "index IN (active_directory,main,windows) sourcetype=WinEventLog* signature_id=4…" at bounding box center [926, 501] width 941 height 146
drag, startPoint x: 754, startPoint y: 479, endPoint x: 1257, endPoint y: 621, distance: 522.8
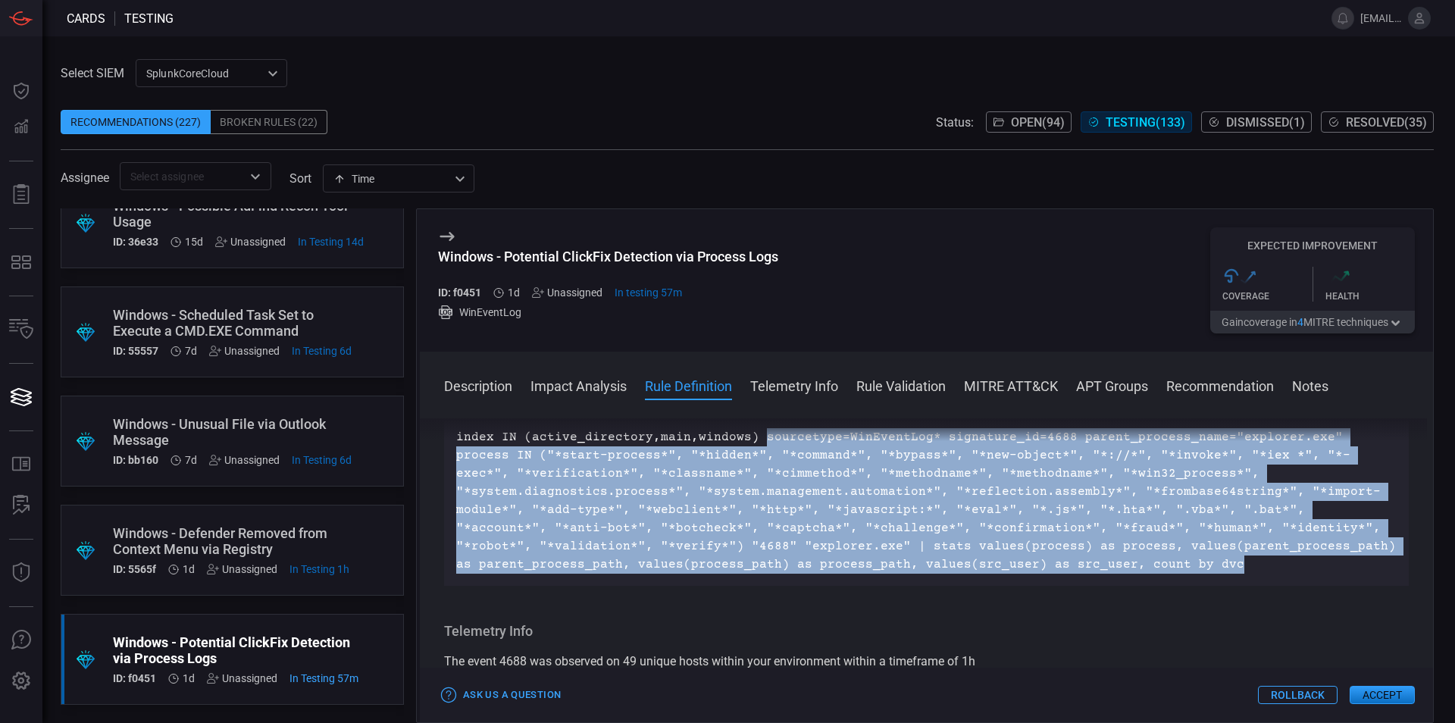
click at [1257, 586] on div "index IN (active_directory,main,windows) sourcetype=WinEventLog* signature_id=4…" at bounding box center [926, 501] width 965 height 170
copy p "sourcetype=WinEventLog* signature_id=4688 parent_process_name="explorer.exe" pr…"
